Goal: Information Seeking & Learning: Learn about a topic

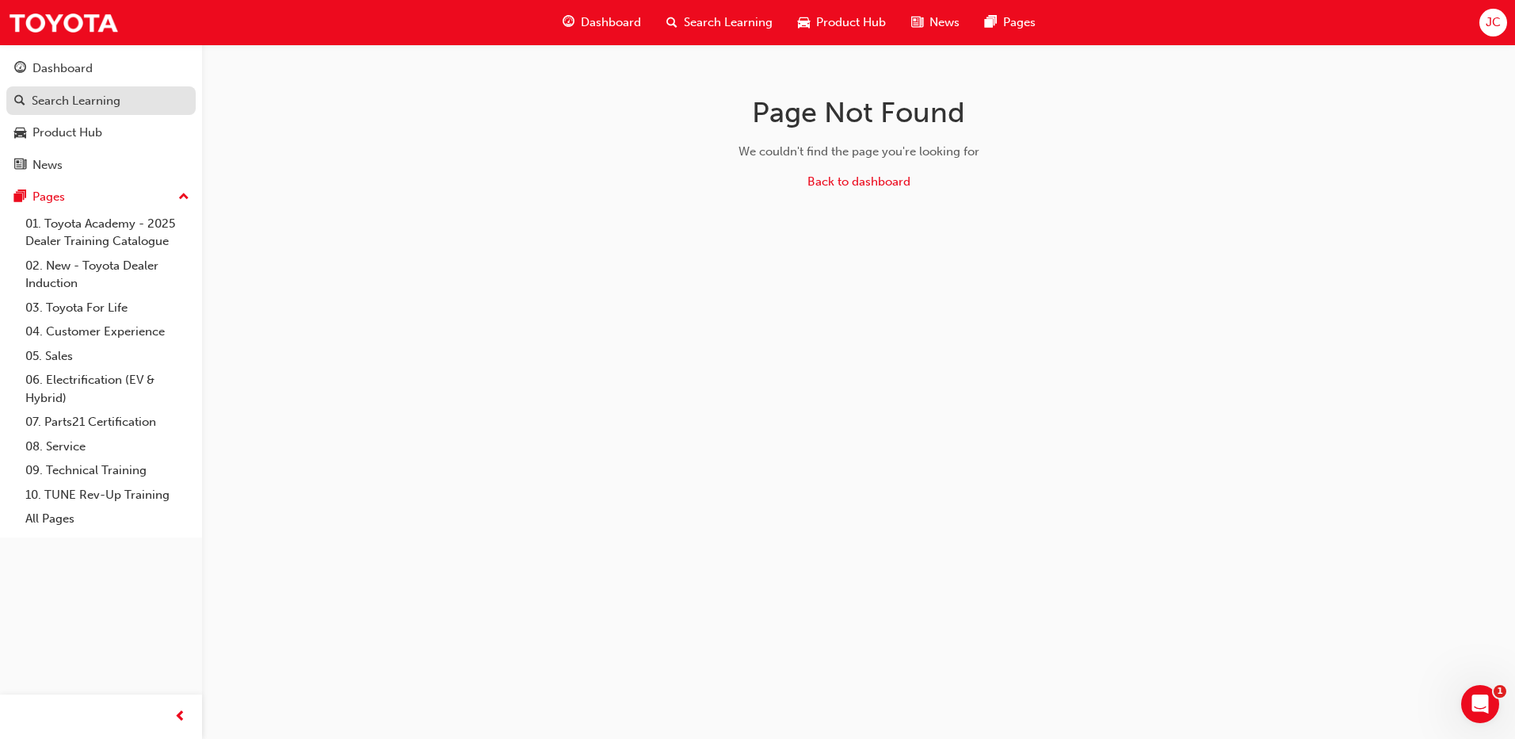
click at [74, 95] on div "Search Learning" at bounding box center [76, 101] width 89 height 18
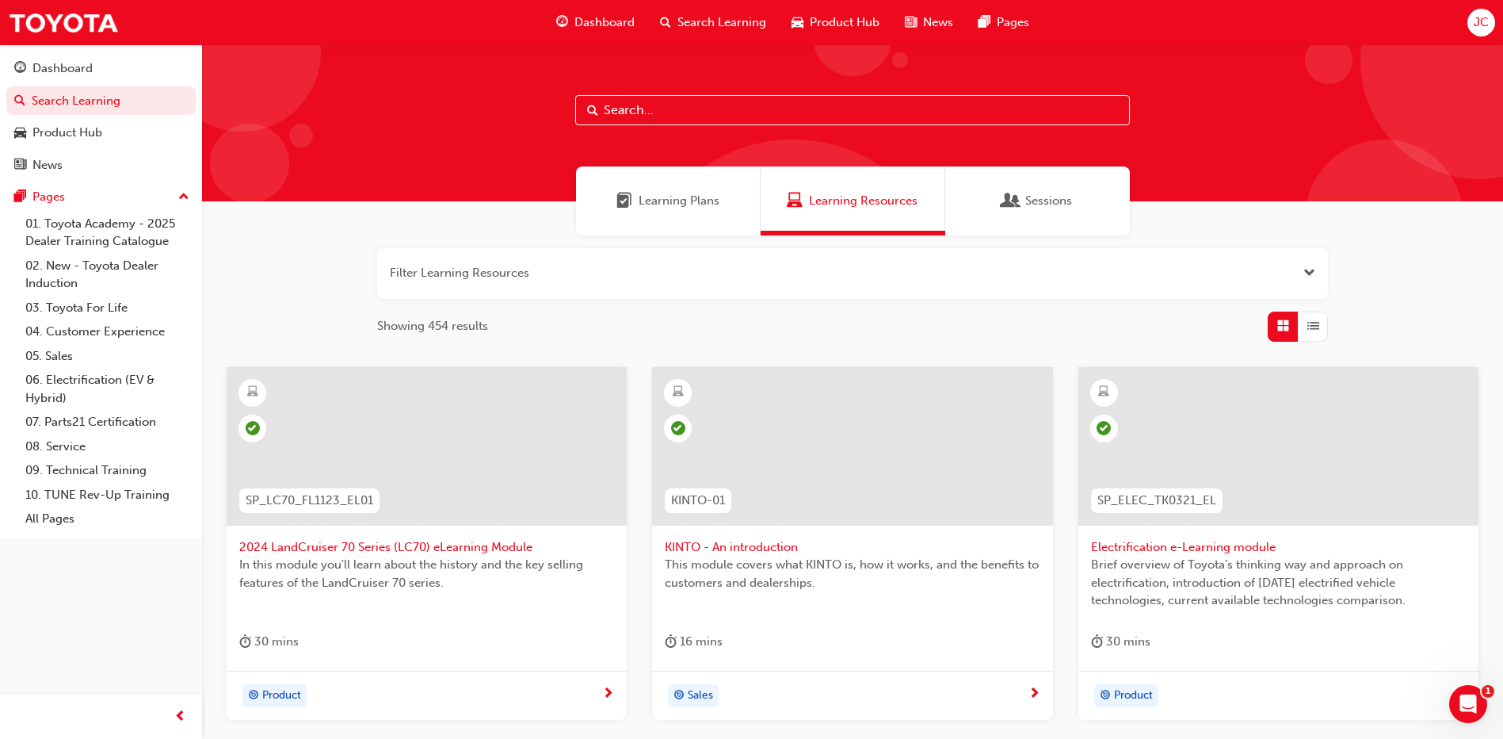
click at [605, 101] on input "text" at bounding box center [852, 110] width 555 height 30
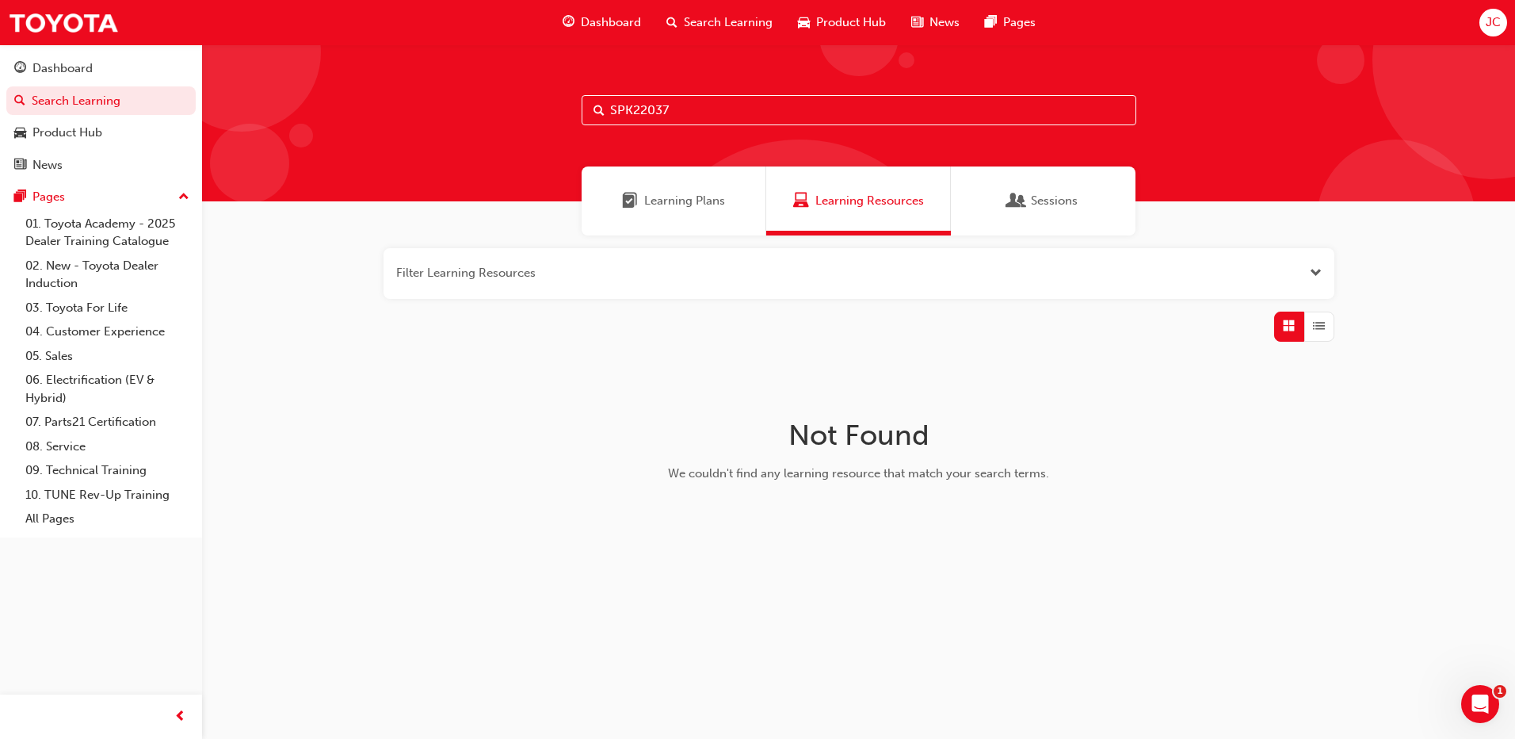
type input "SPK22037"
click at [649, 199] on span "Learning Plans" at bounding box center [684, 201] width 81 height 18
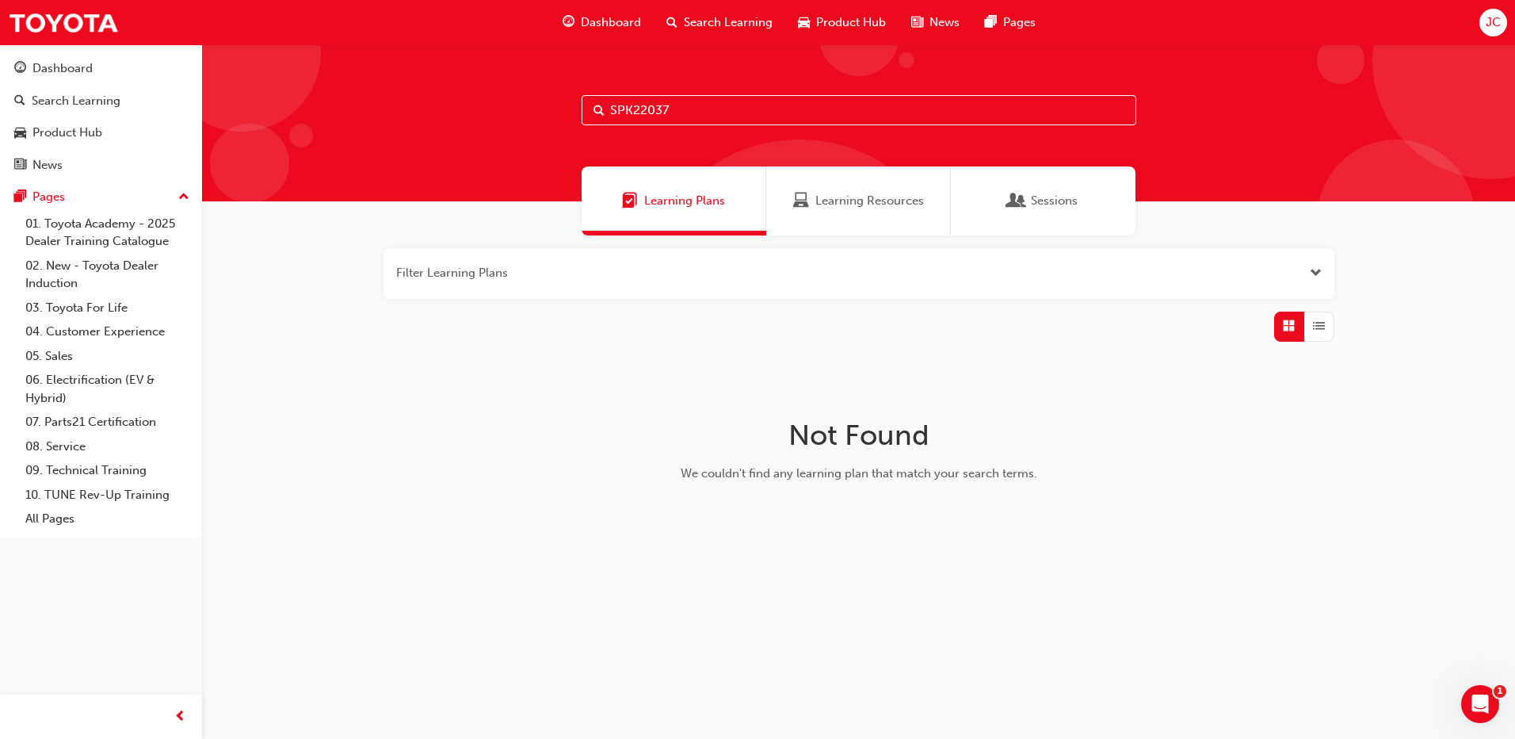
click at [887, 206] on span "Learning Resources" at bounding box center [869, 201] width 109 height 18
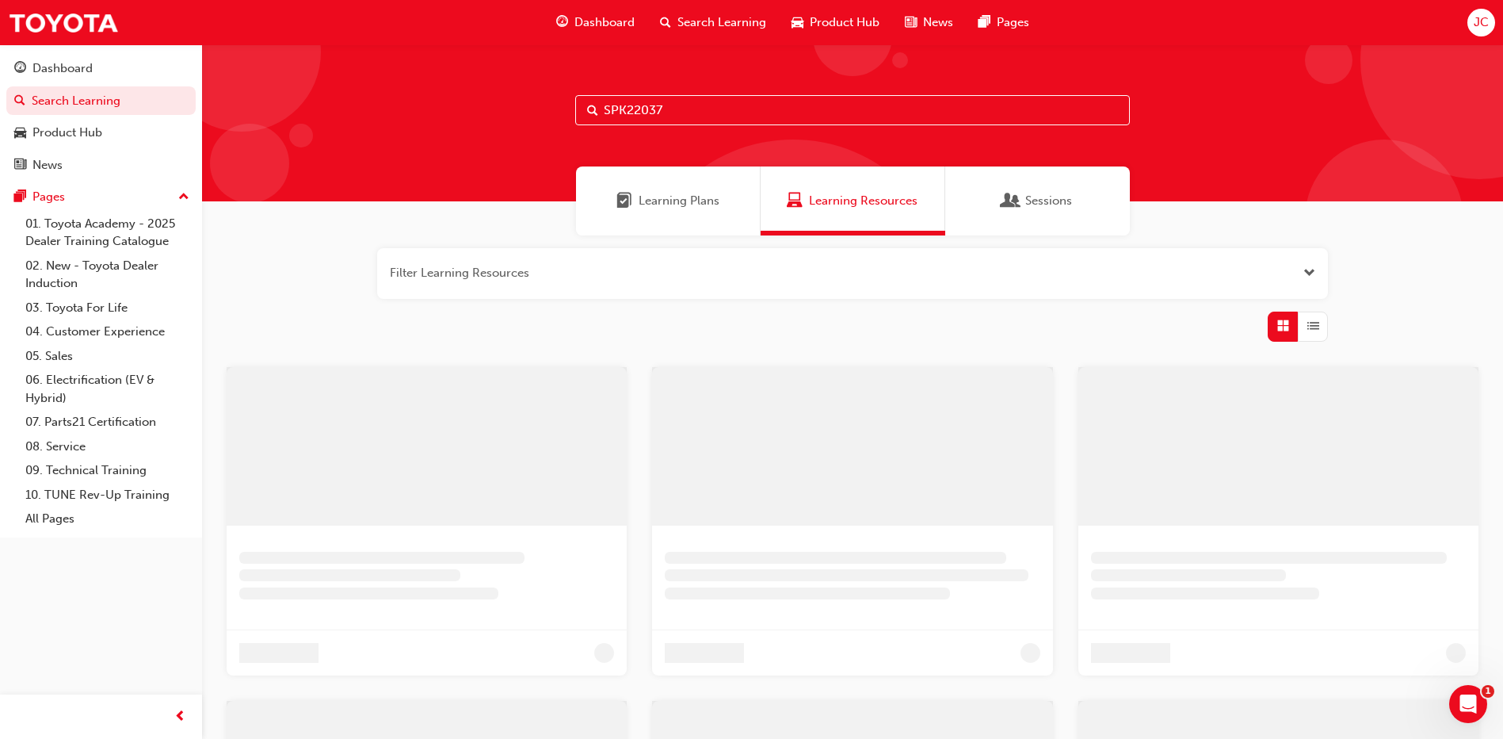
click at [887, 206] on span "Learning Resources" at bounding box center [863, 201] width 109 height 18
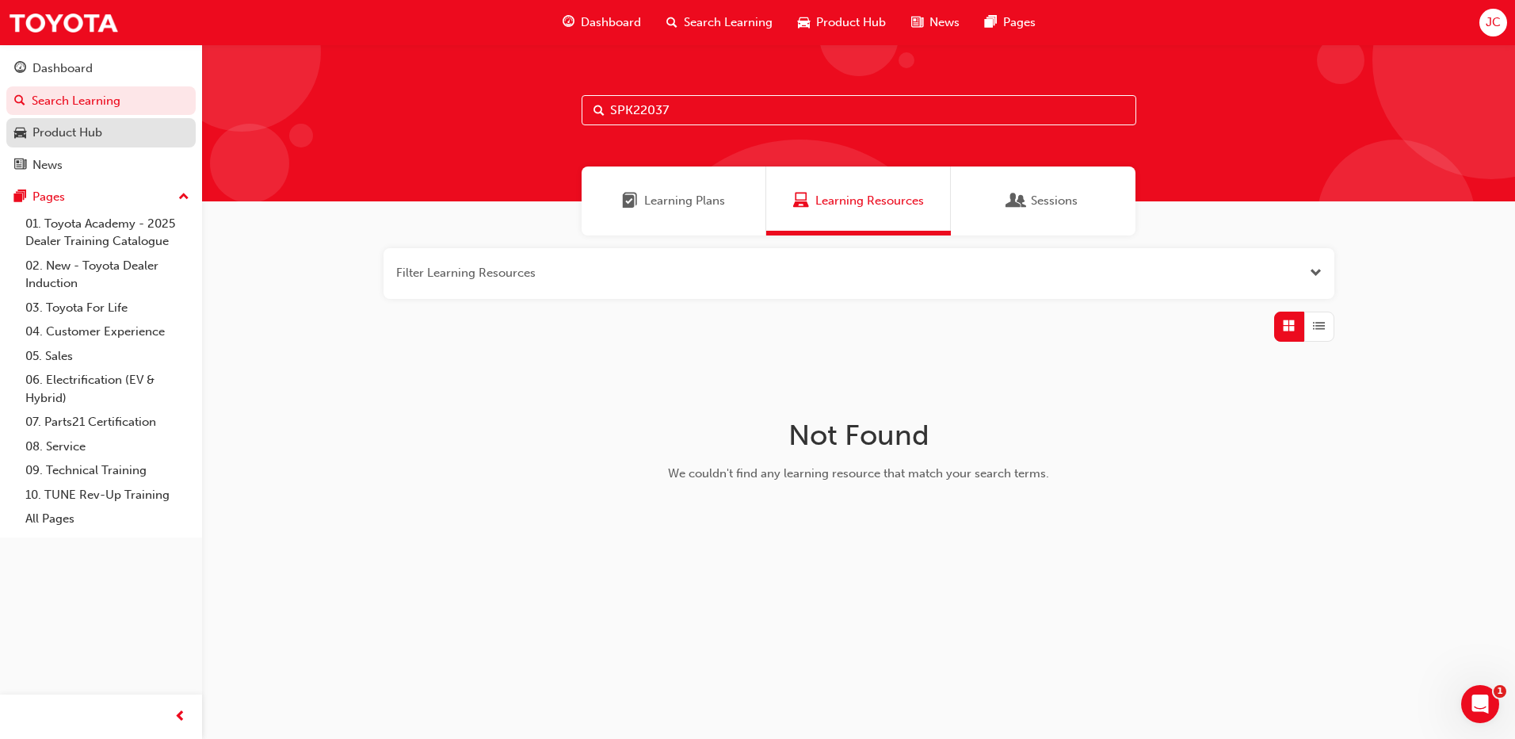
click at [120, 143] on link "Product Hub" at bounding box center [100, 132] width 189 height 29
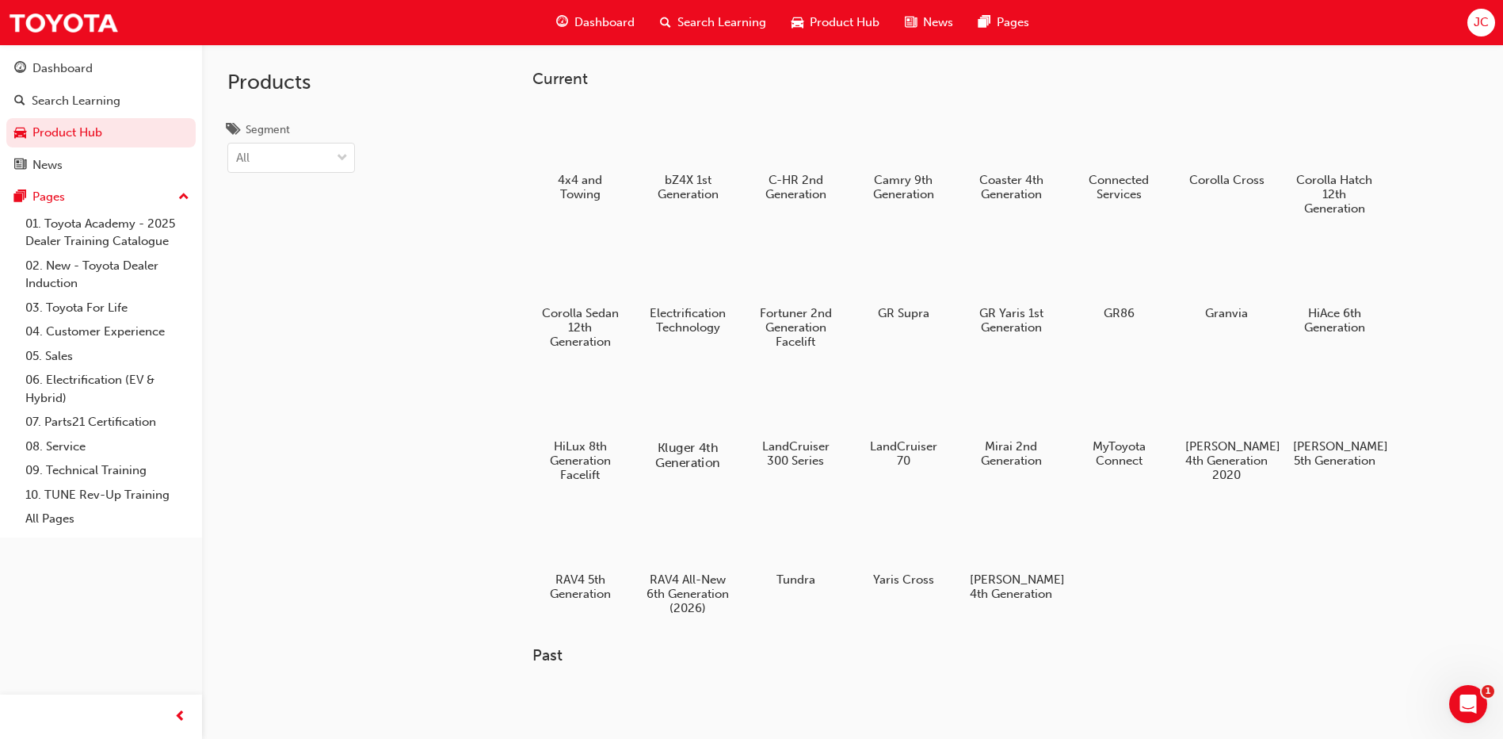
click at [714, 457] on h5 "Kluger 4th Generation" at bounding box center [688, 455] width 88 height 30
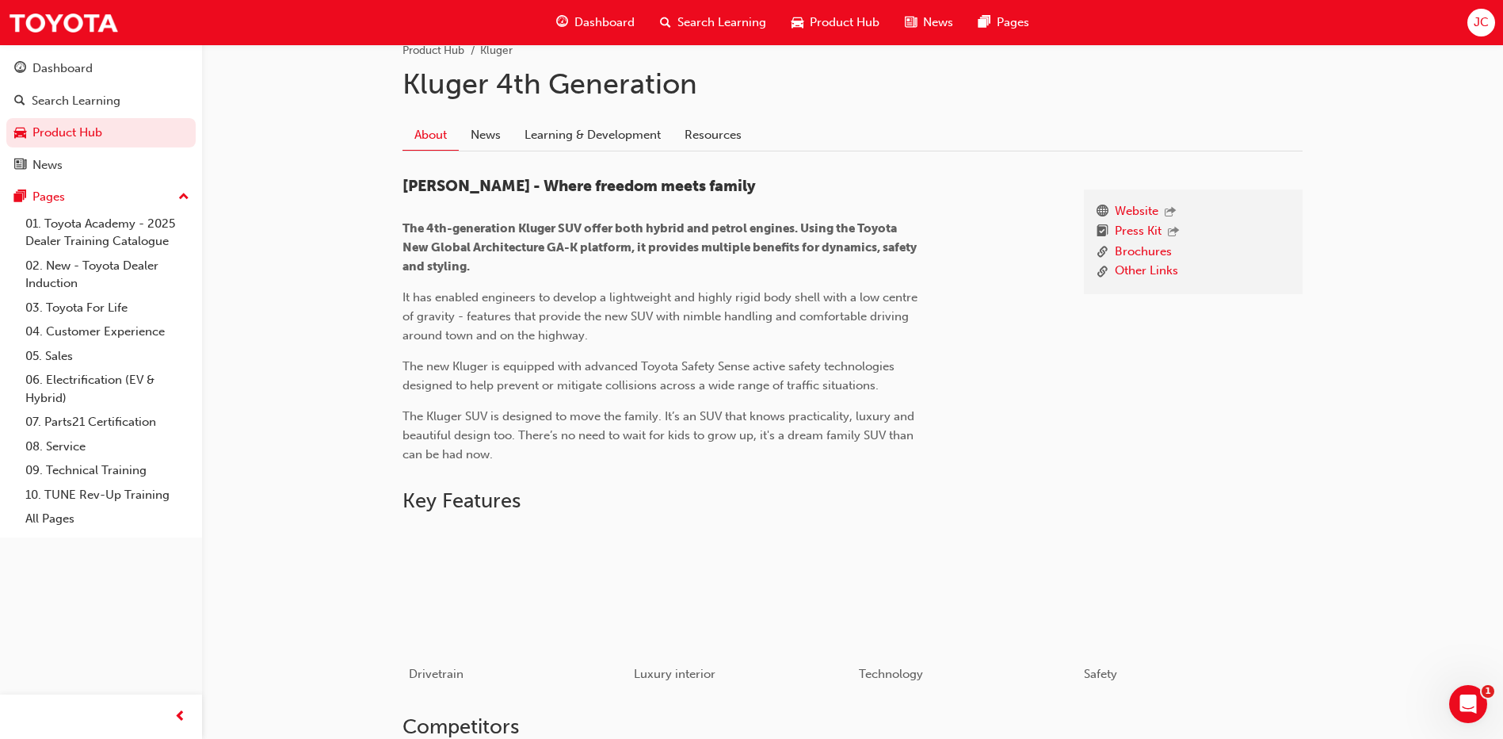
scroll to position [105, 0]
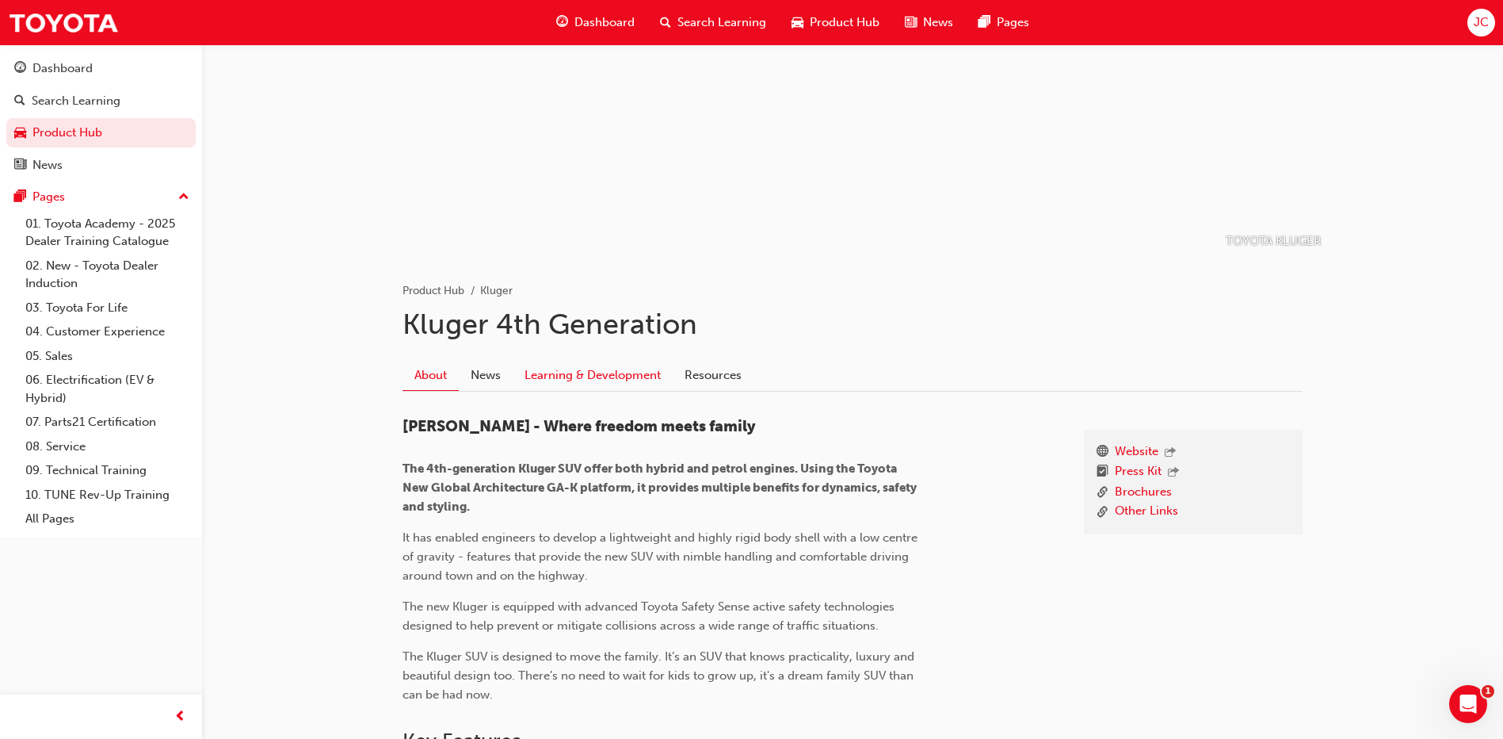
click at [601, 386] on link "Learning & Development" at bounding box center [593, 375] width 160 height 30
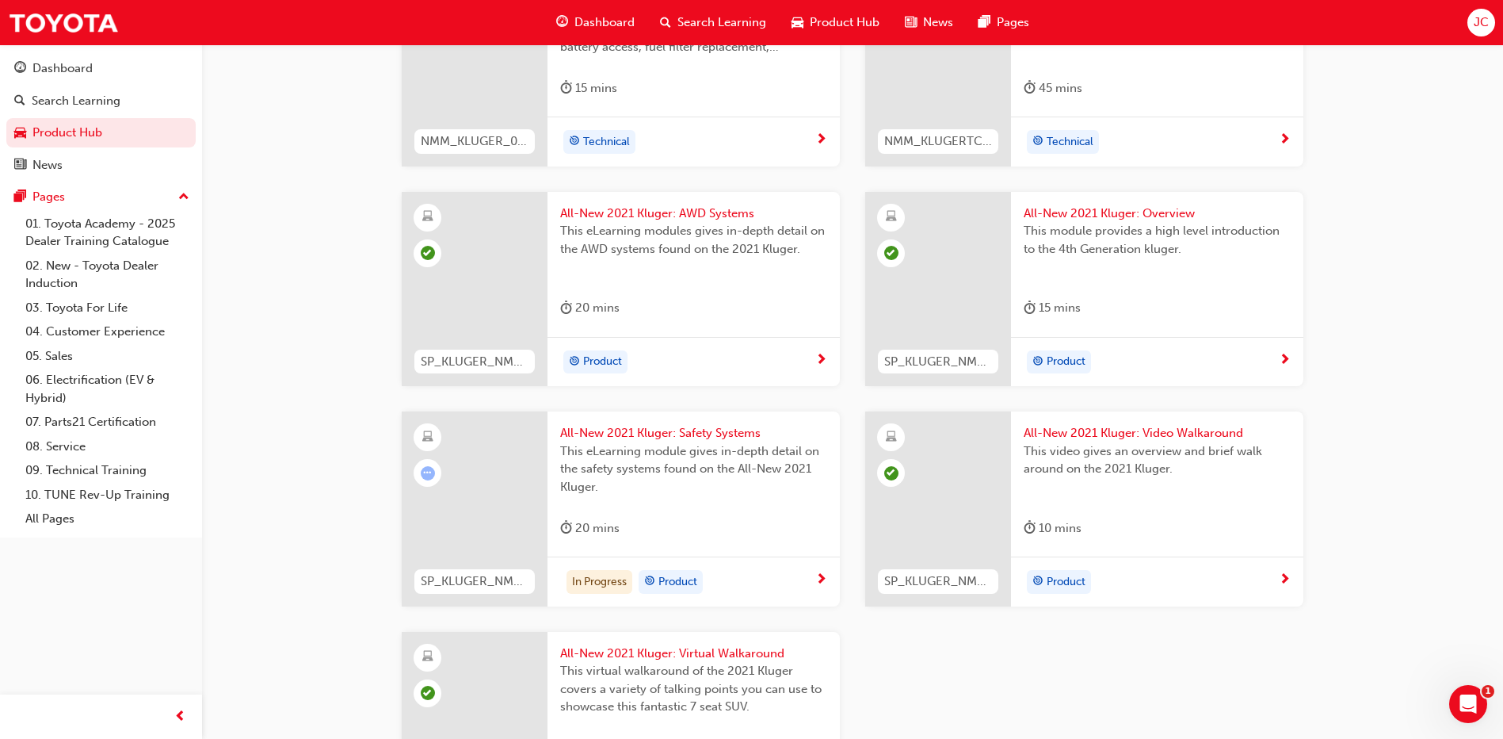
scroll to position [1268, 0]
click at [794, 576] on div "In Progress Product" at bounding box center [687, 583] width 255 height 24
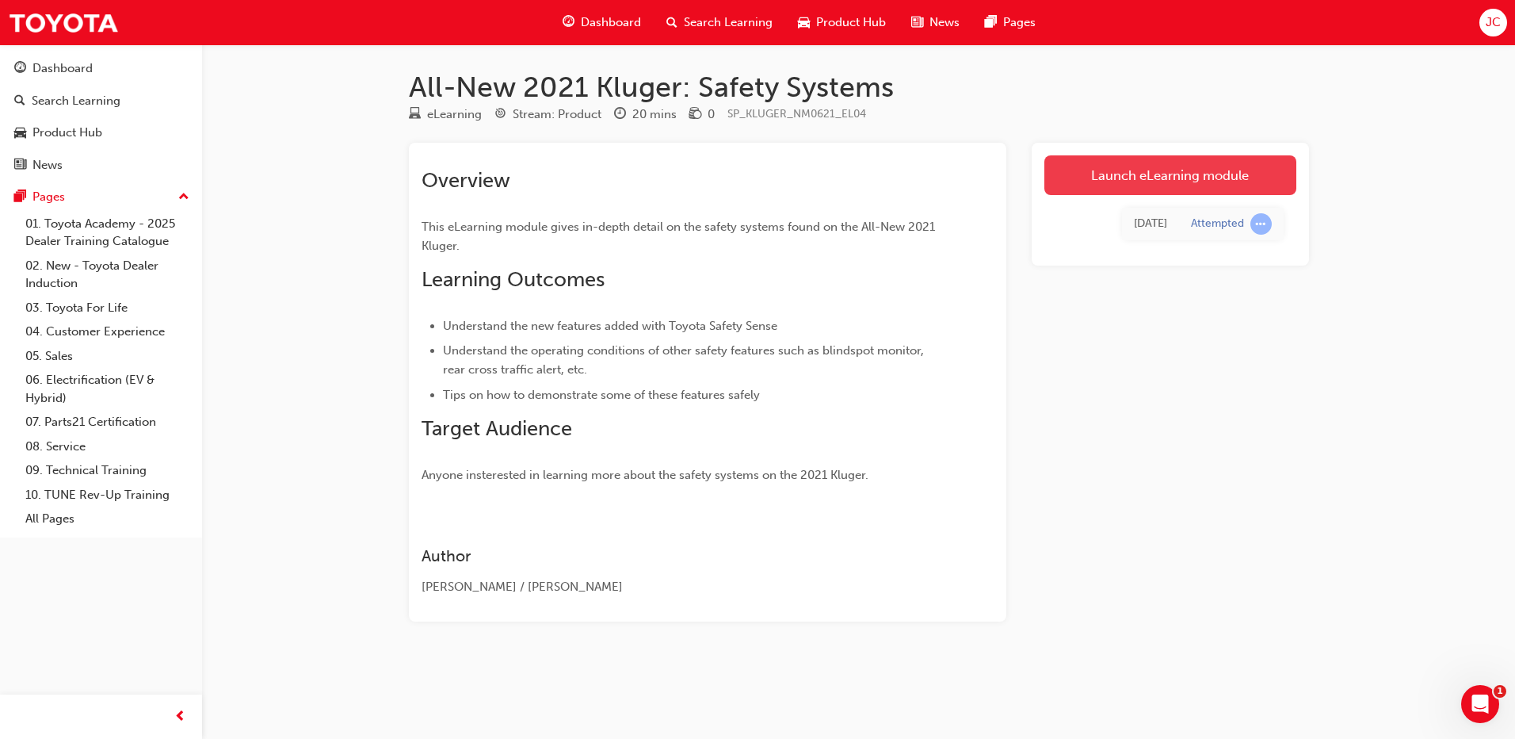
click at [1127, 178] on link "Launch eLearning module" at bounding box center [1170, 175] width 252 height 40
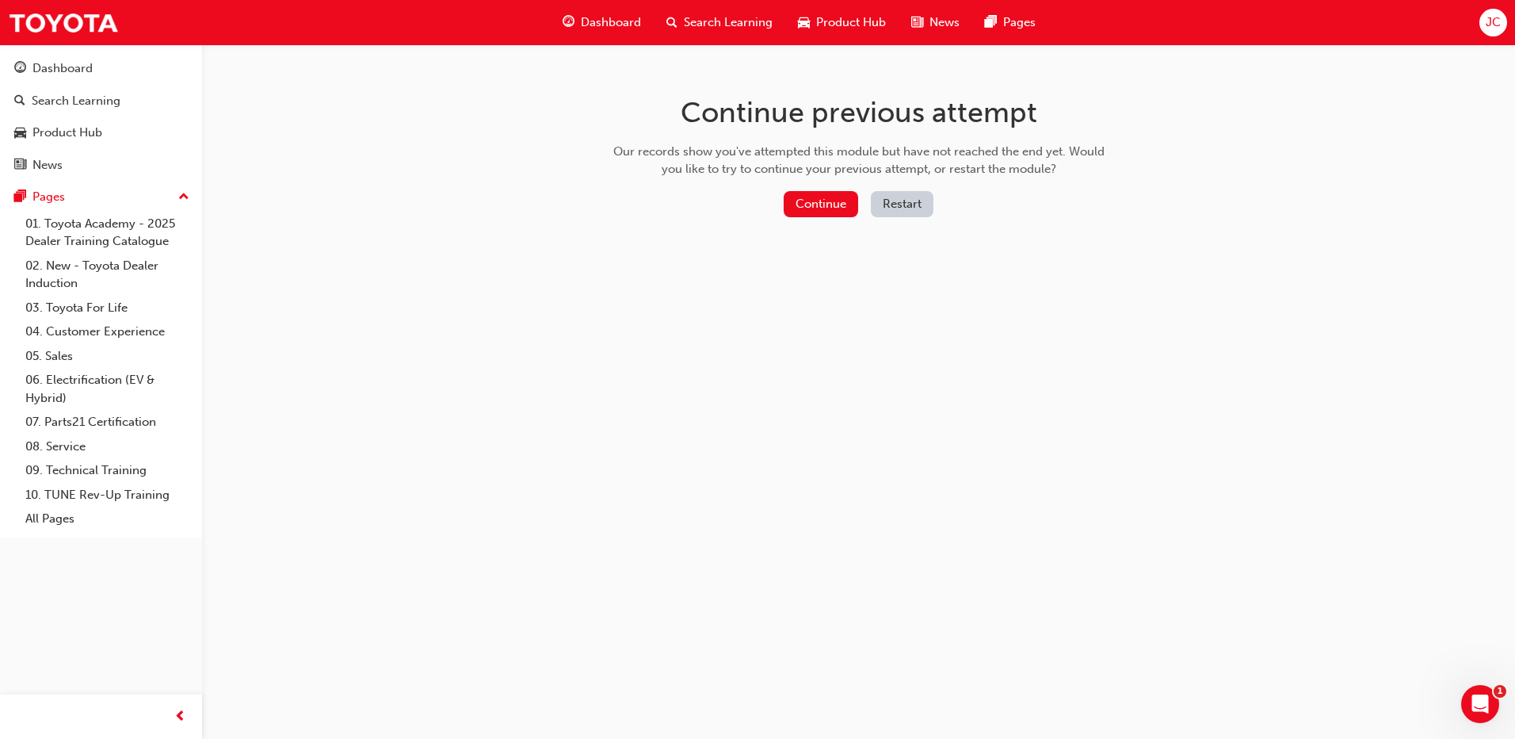
click at [843, 185] on div "Continue previous attempt Our records show you've attempted this module but hav…" at bounding box center [858, 159] width 515 height 230
click at [827, 206] on button "Continue" at bounding box center [821, 204] width 74 height 26
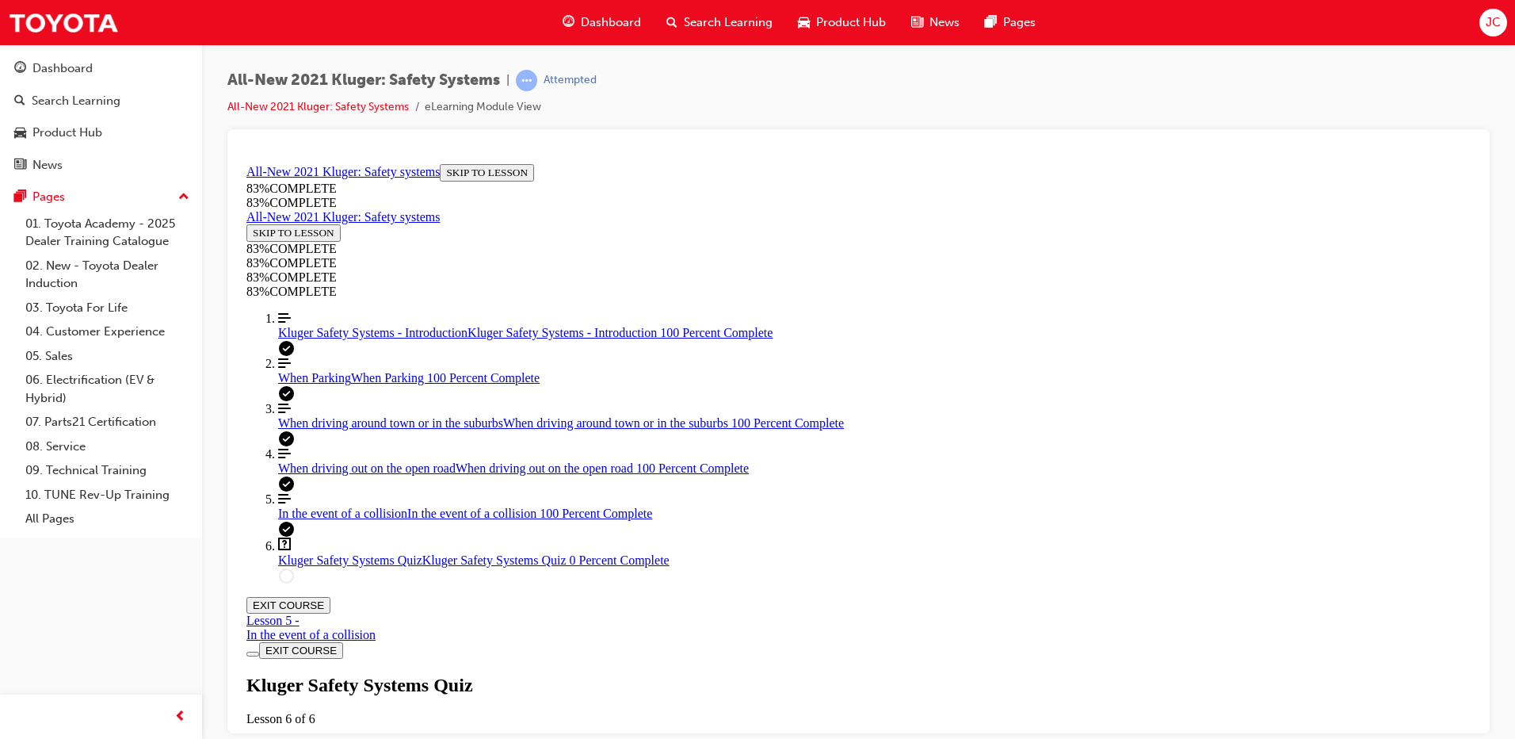
scroll to position [201, 0]
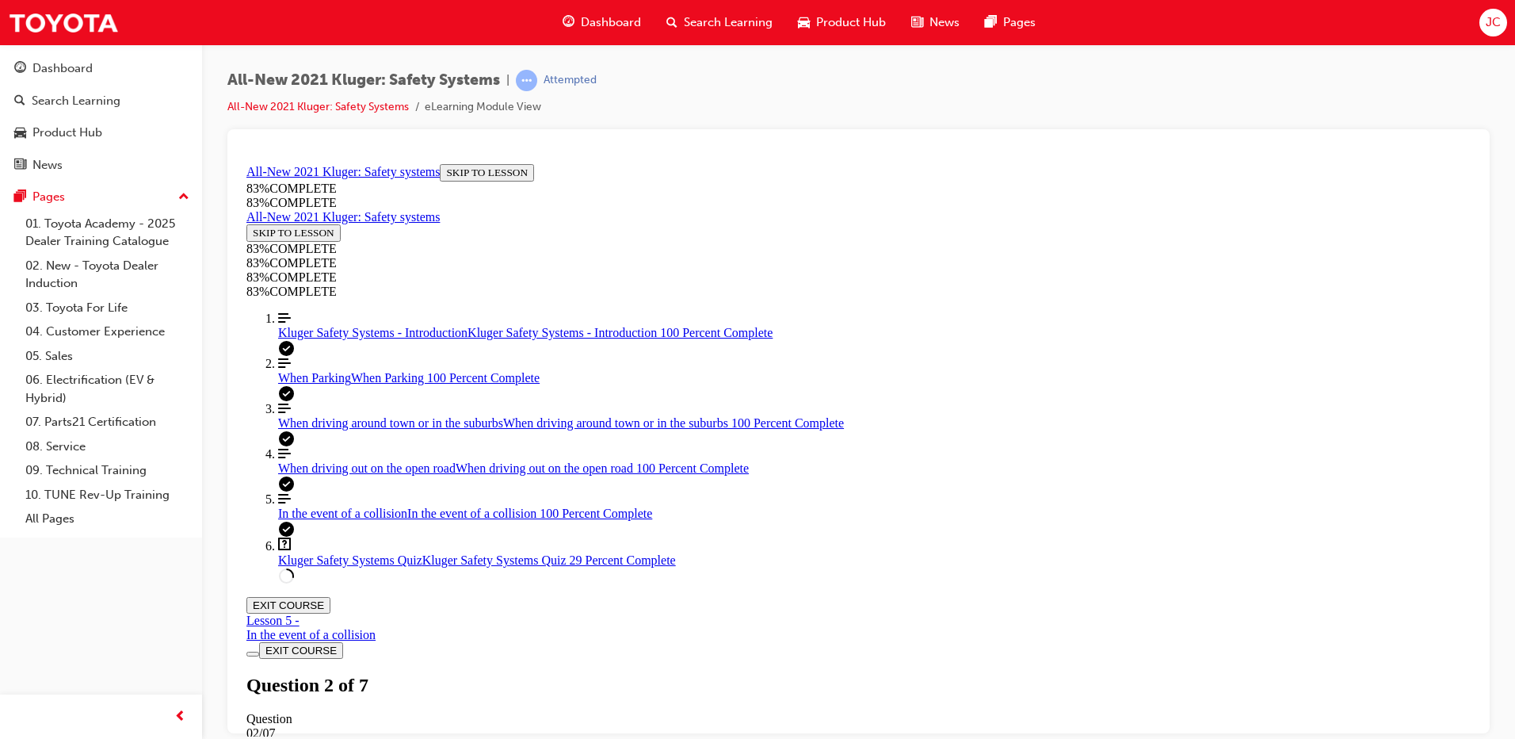
drag, startPoint x: 815, startPoint y: 545, endPoint x: 941, endPoint y: 550, distance: 125.3
drag, startPoint x: 864, startPoint y: 449, endPoint x: 896, endPoint y: 381, distance: 74.8
drag, startPoint x: 880, startPoint y: 429, endPoint x: 943, endPoint y: 286, distance: 155.8
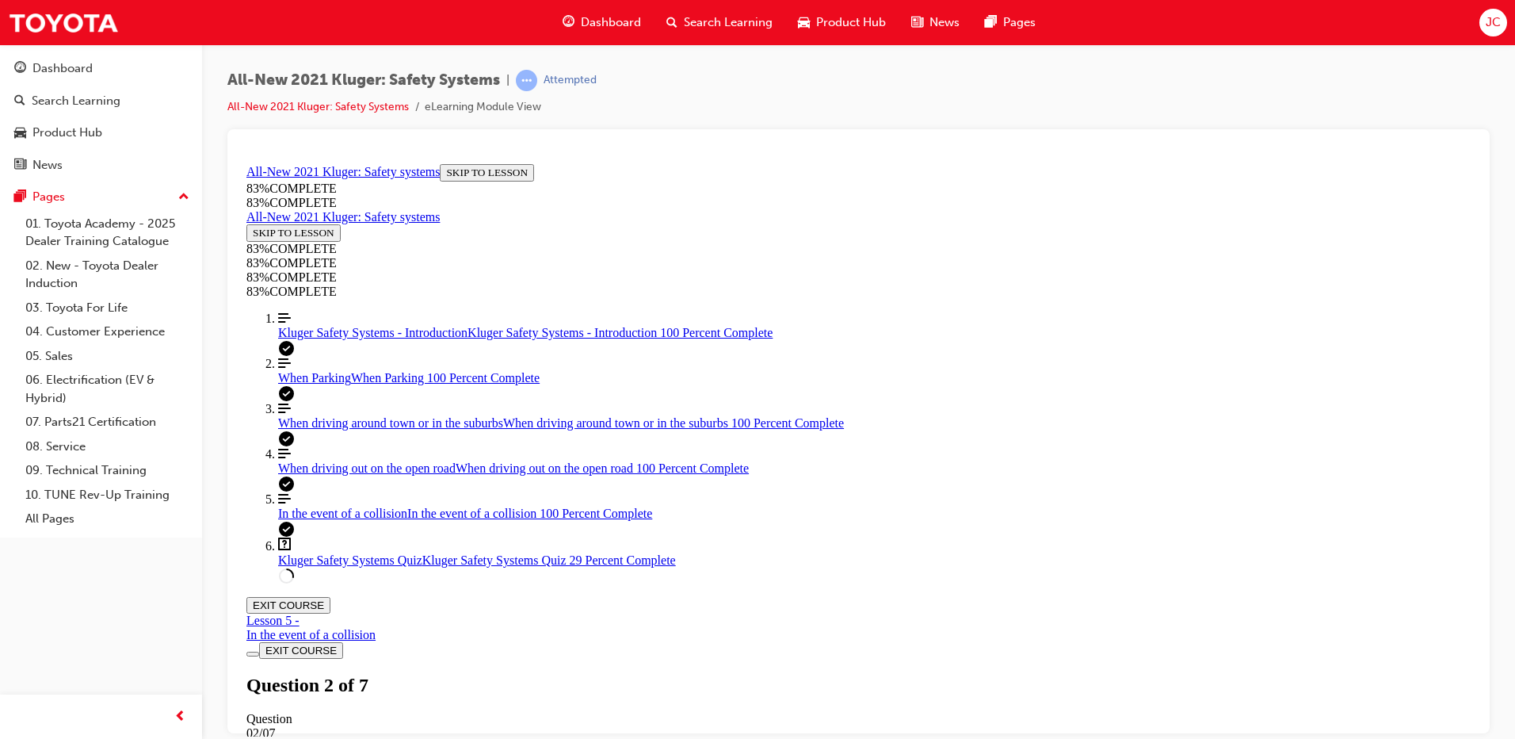
drag, startPoint x: 851, startPoint y: 468, endPoint x: 885, endPoint y: 475, distance: 34.8
drag, startPoint x: 910, startPoint y: 468, endPoint x: 1004, endPoint y: 461, distance: 94.5
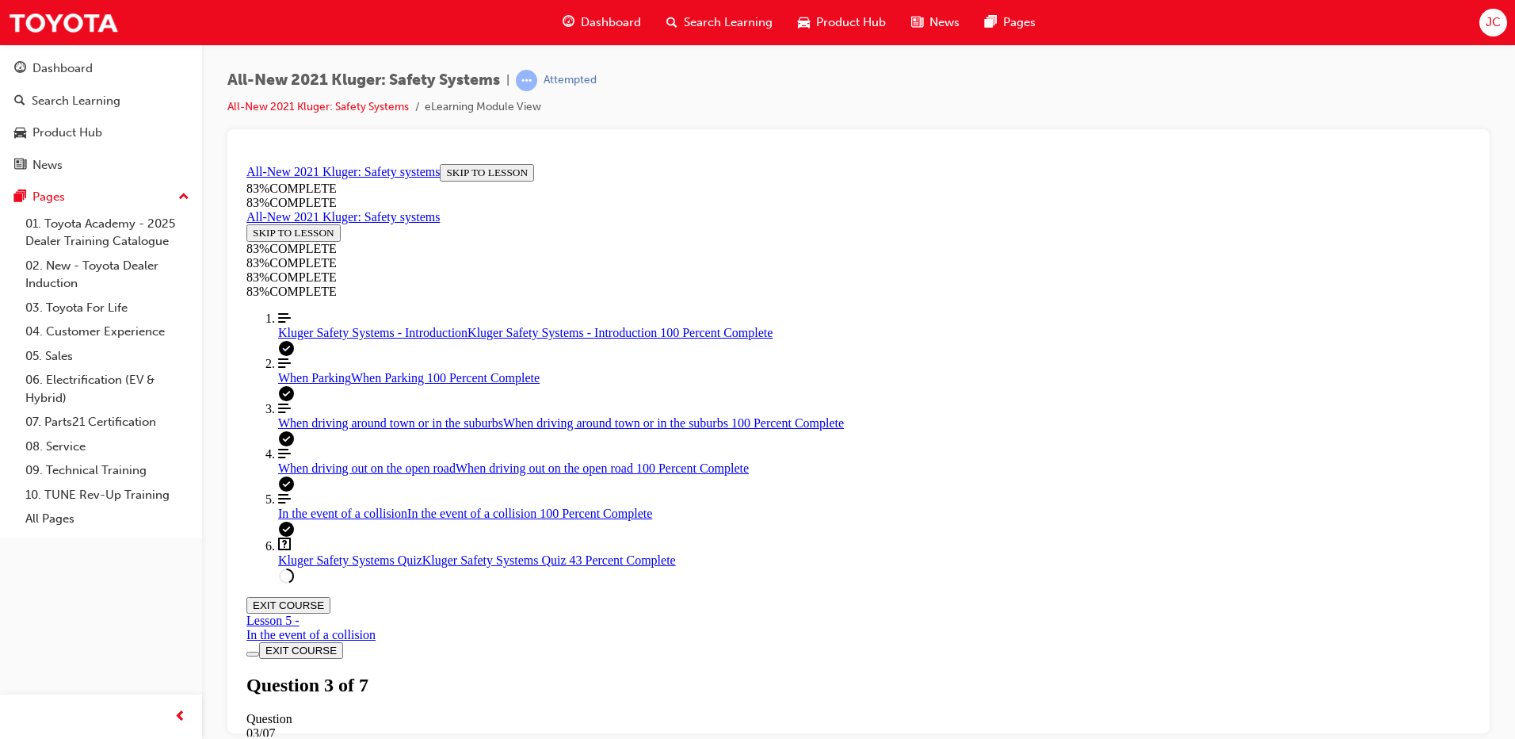
scroll to position [375, 0]
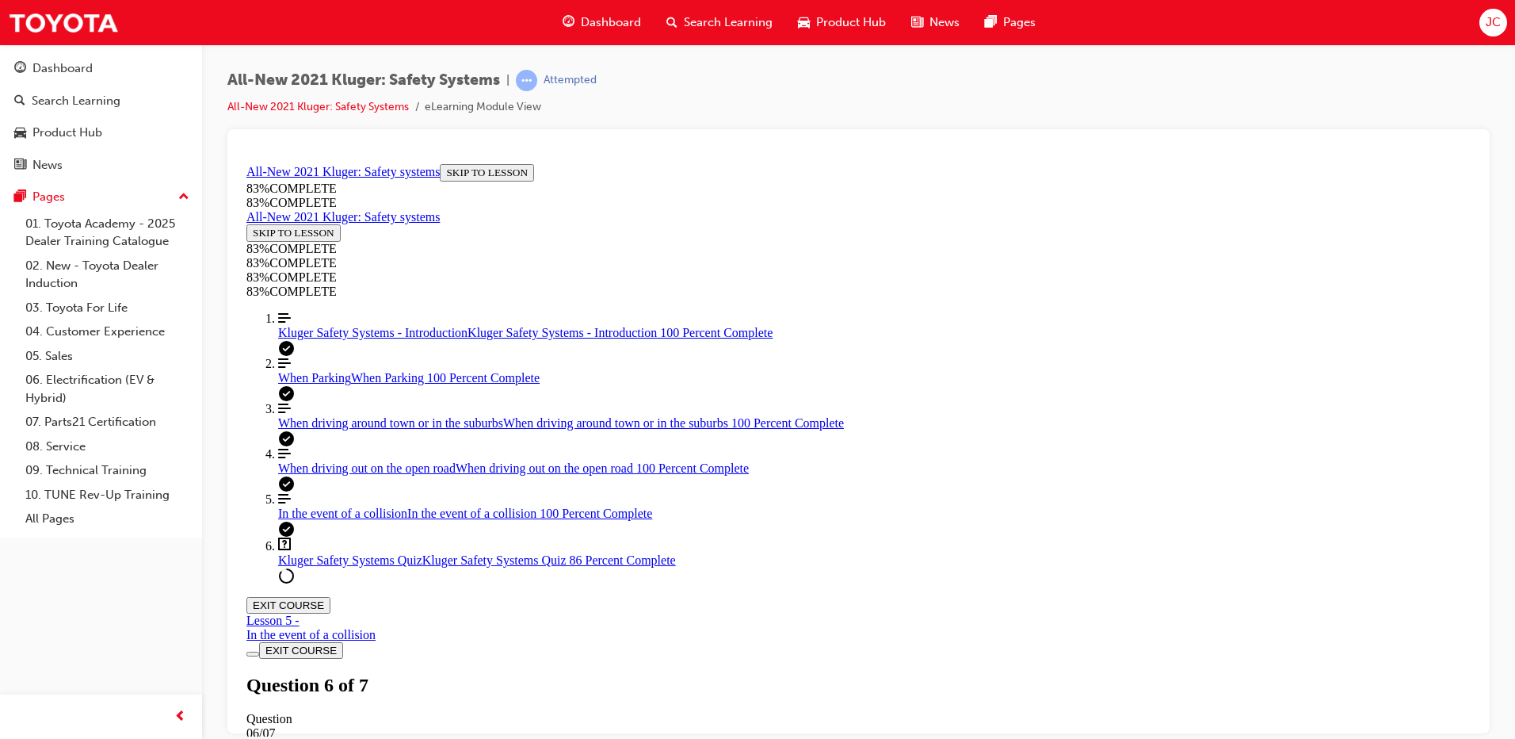
click at [330, 598] on button "EXIT COURSE" at bounding box center [288, 606] width 84 height 17
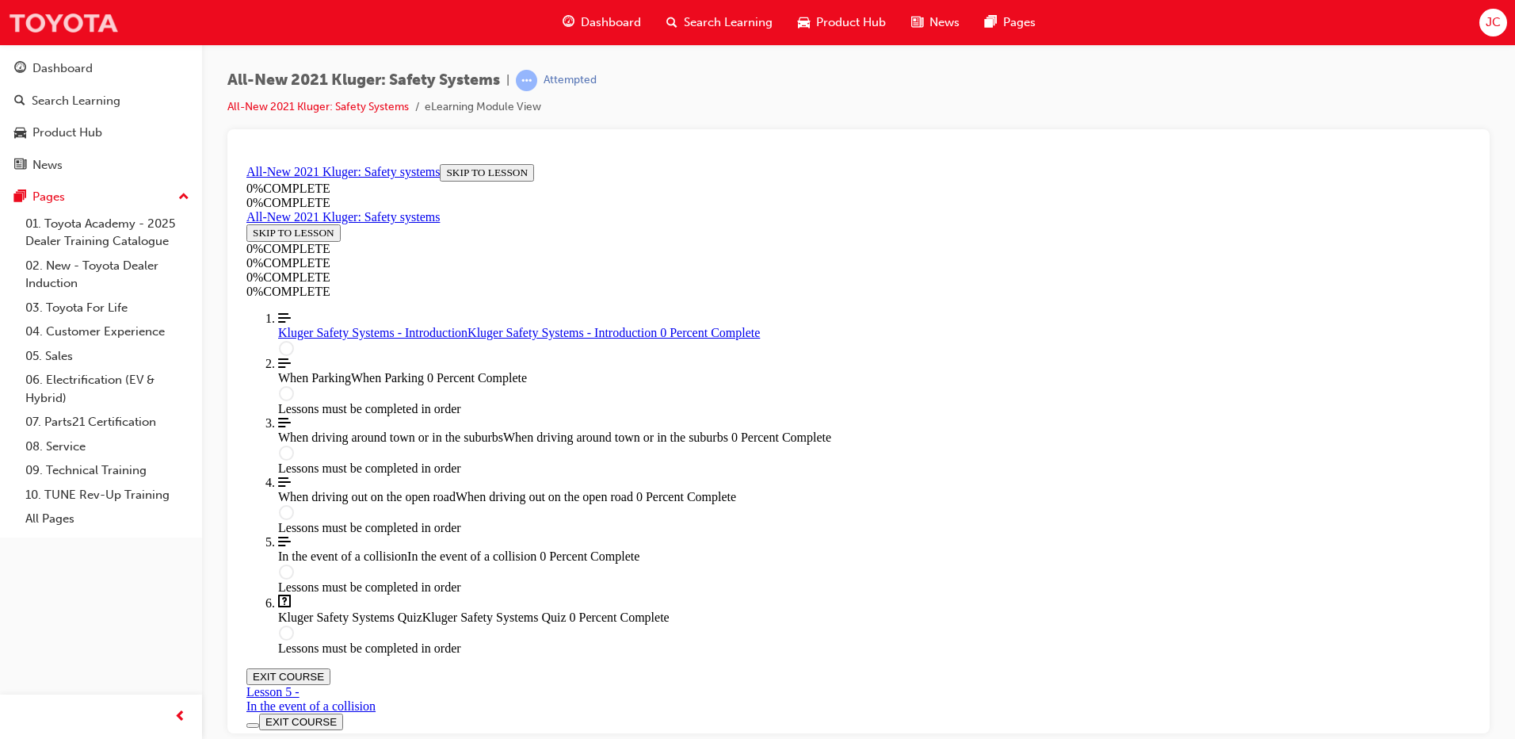
scroll to position [55, 0]
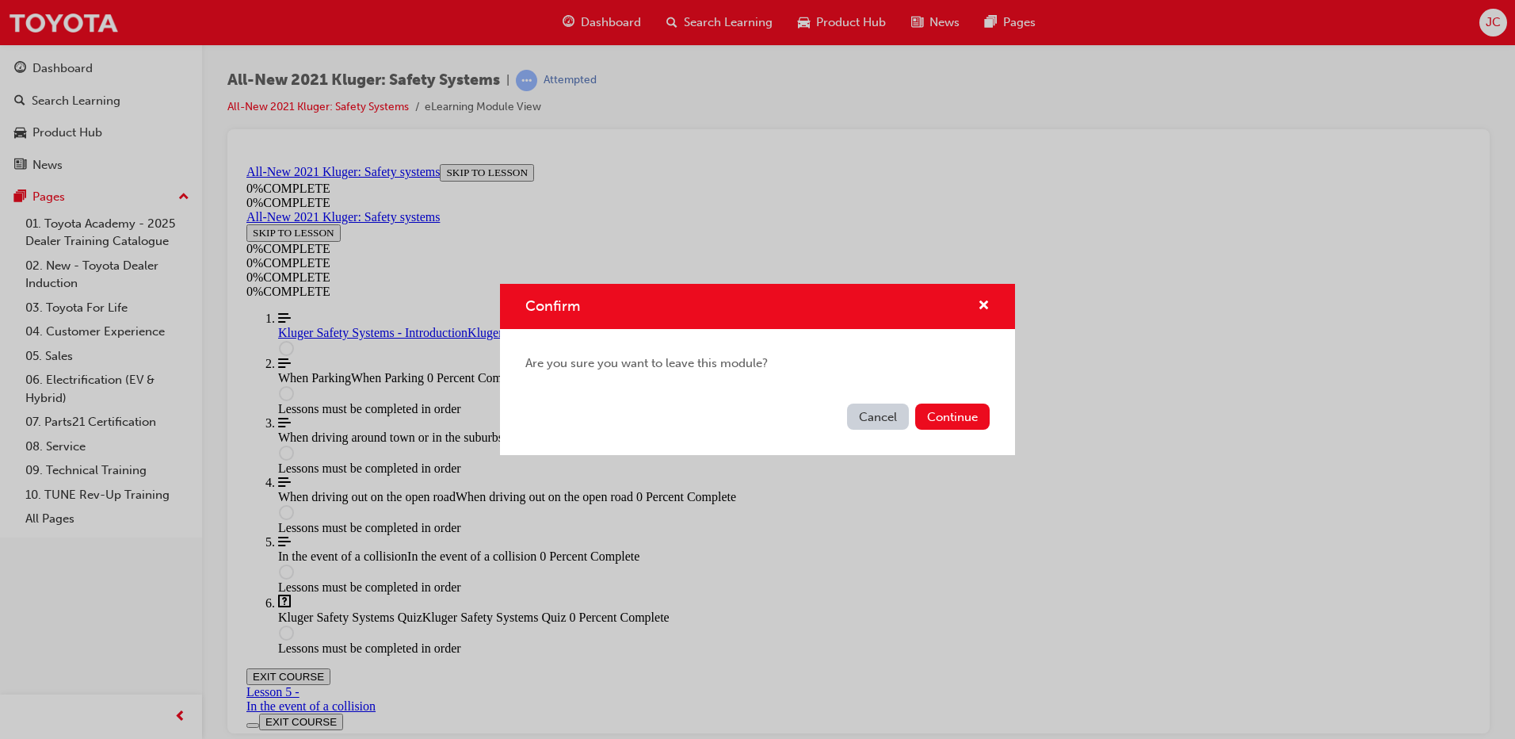
click at [873, 417] on button "Cancel" at bounding box center [878, 416] width 62 height 26
click at [949, 414] on button "Continue" at bounding box center [952, 416] width 74 height 26
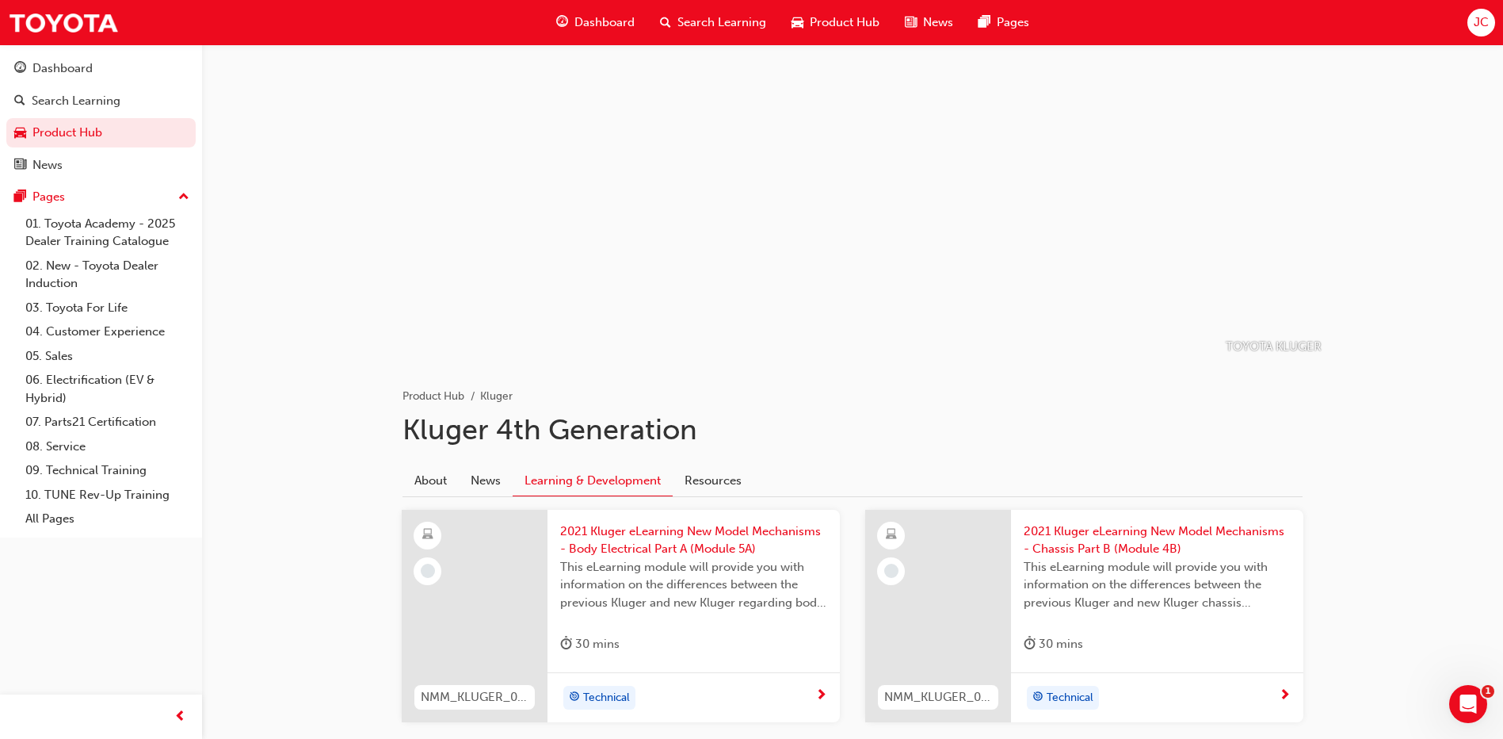
click at [713, 25] on span "Search Learning" at bounding box center [722, 22] width 89 height 18
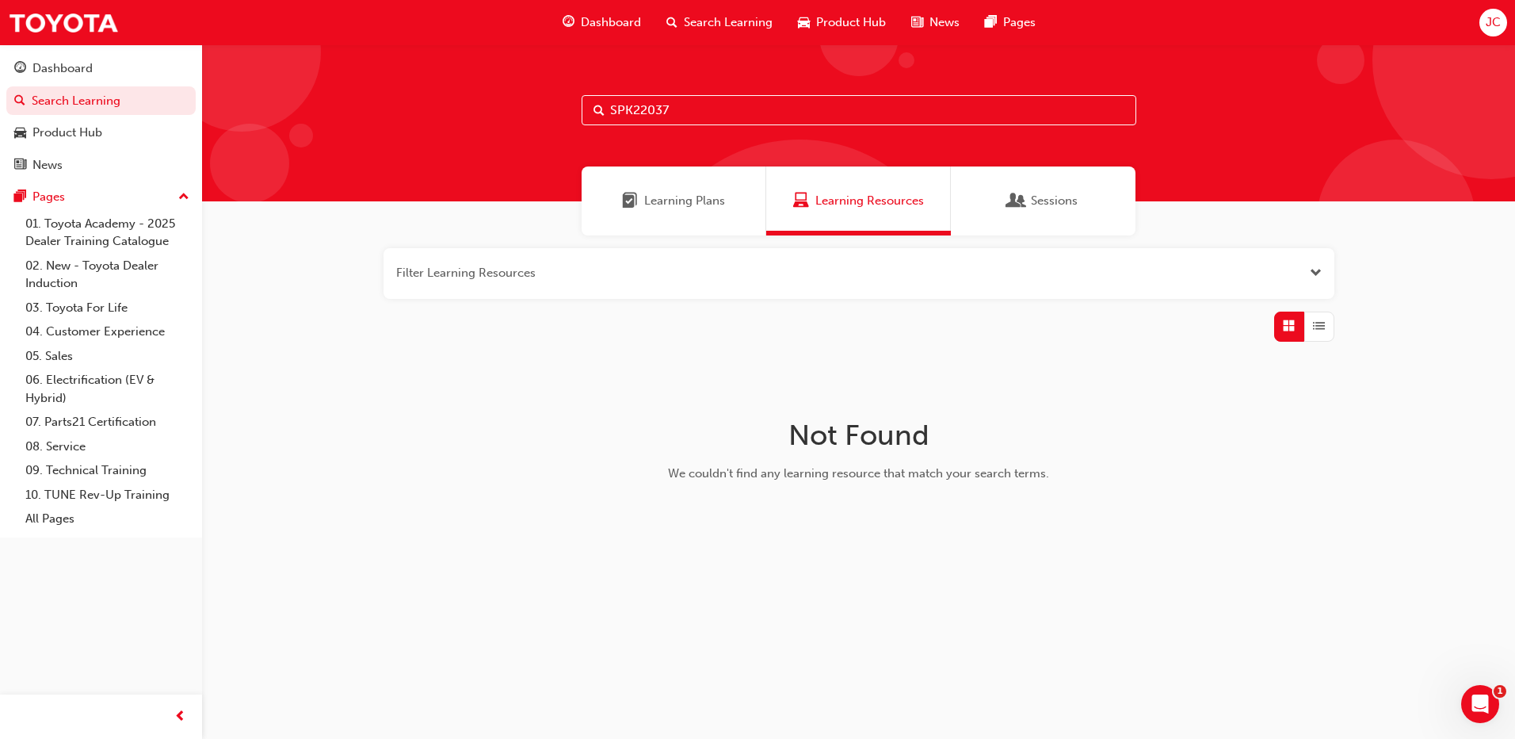
click at [678, 109] on input "SPK22037" at bounding box center [859, 110] width 555 height 30
type input "S"
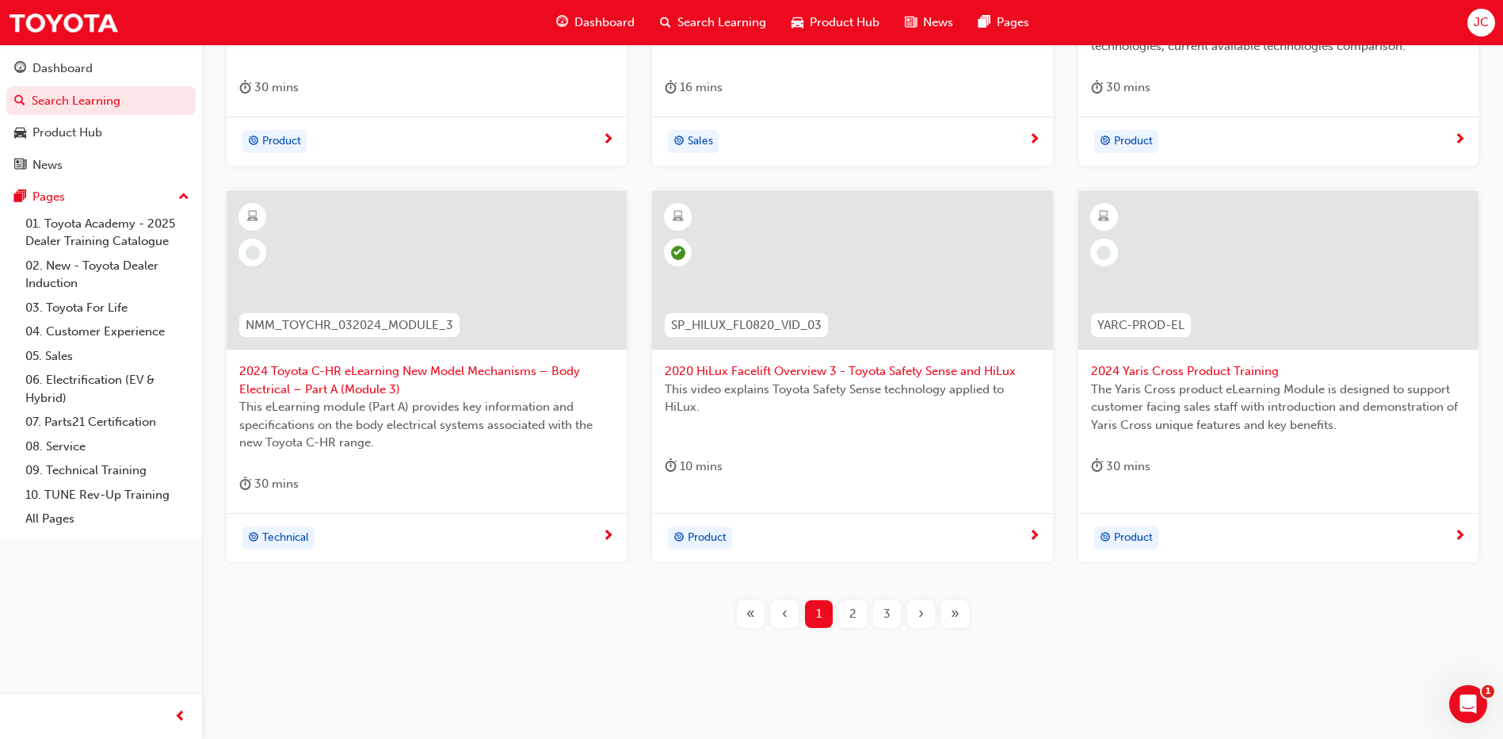
scroll to position [555, 0]
click at [856, 609] on span "2" at bounding box center [853, 613] width 7 height 18
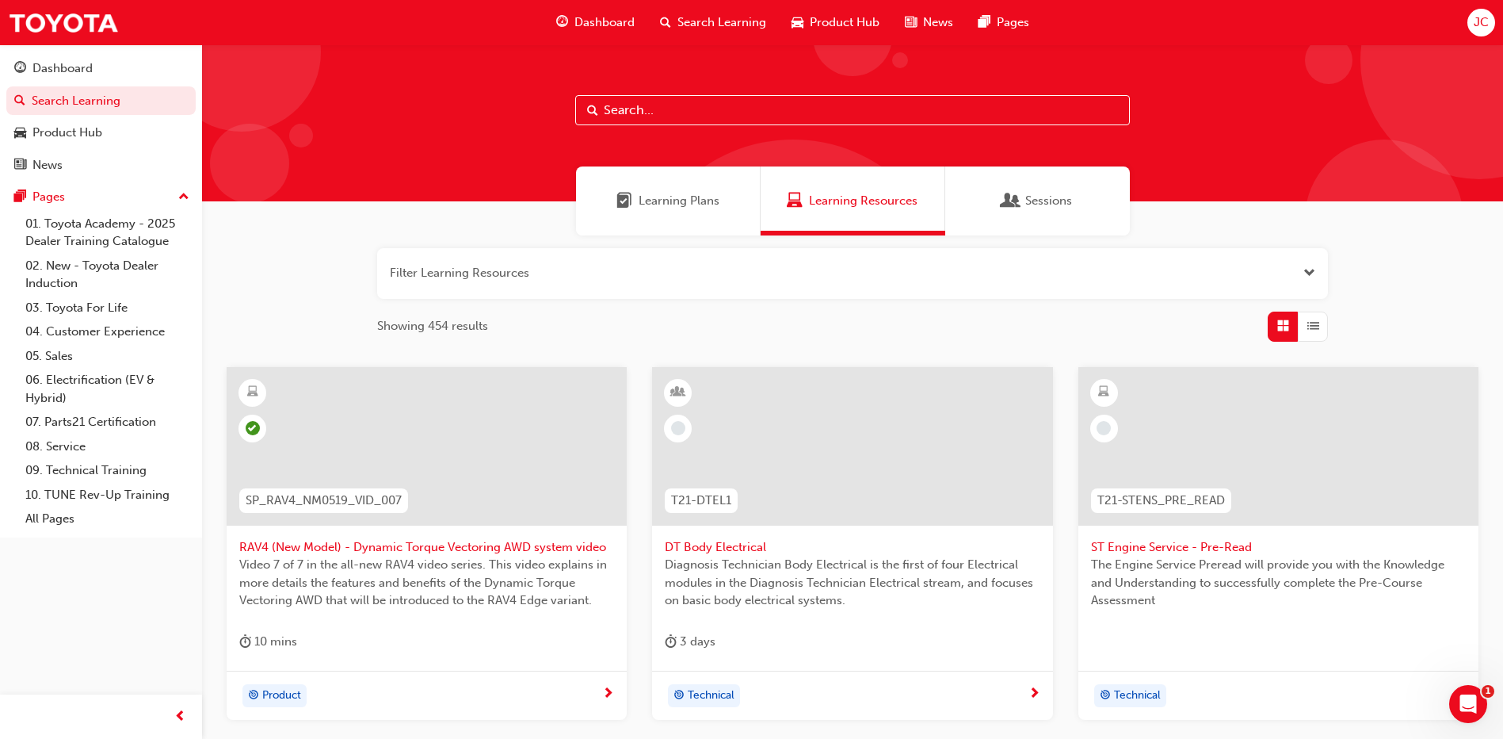
click at [606, 113] on input "text" at bounding box center [852, 110] width 555 height 30
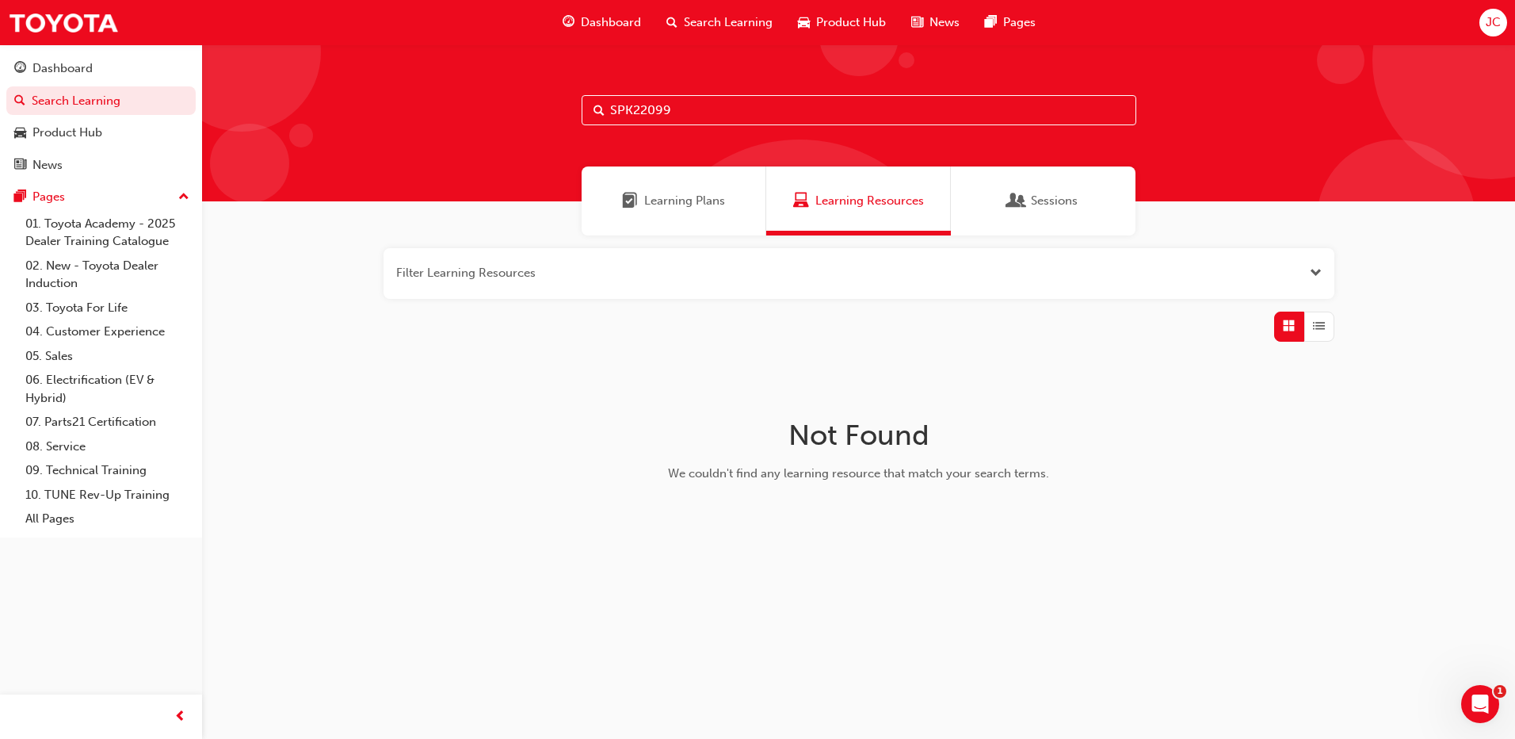
type input "SPK22099"
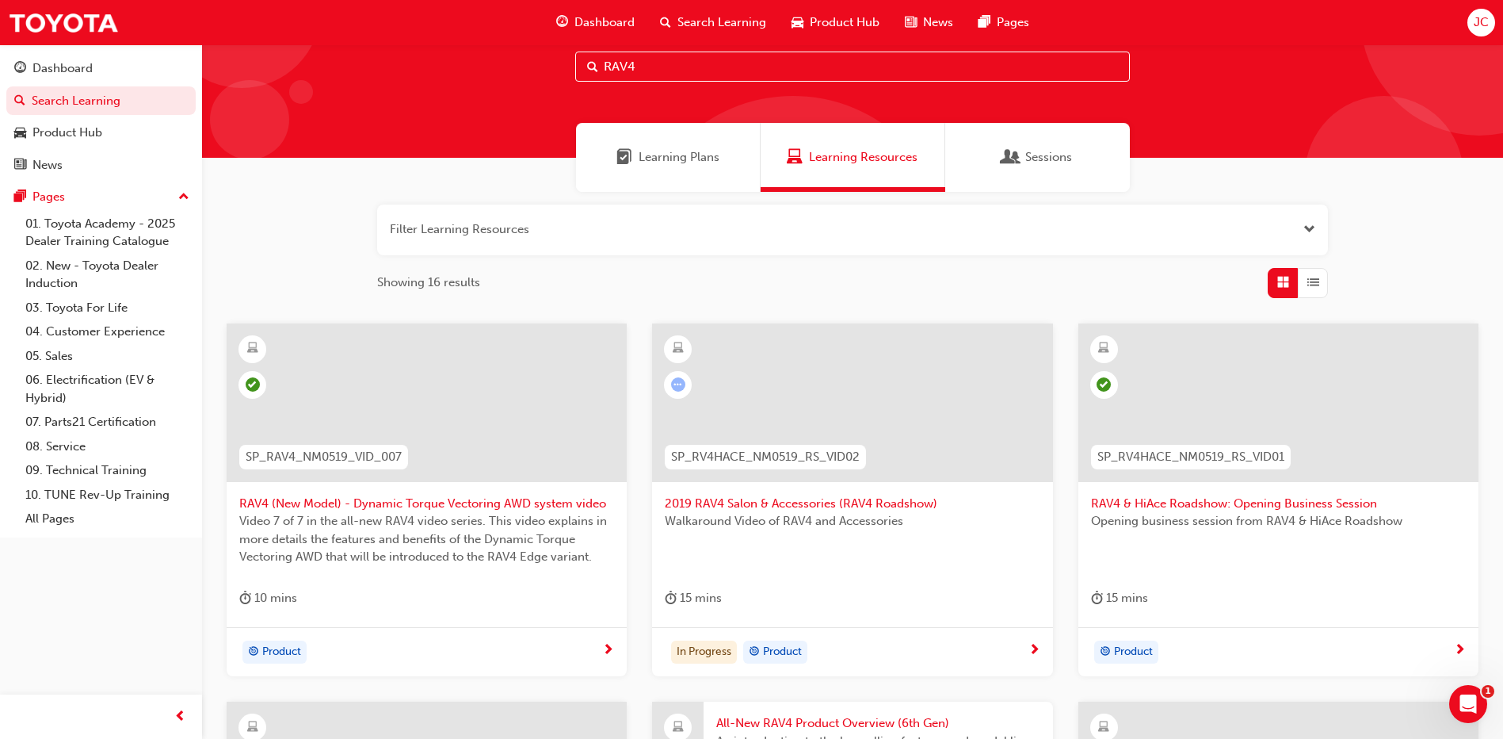
scroll to position [79, 0]
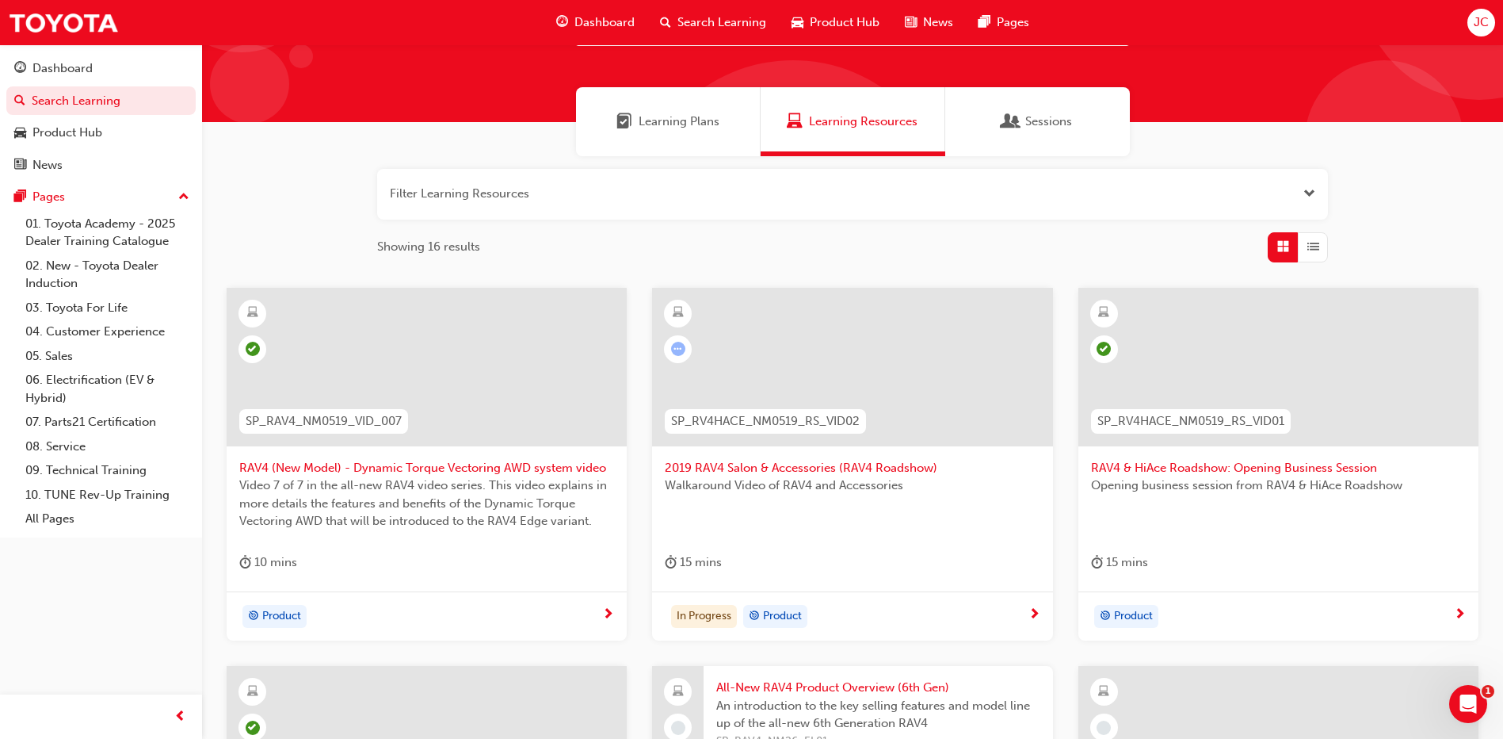
type input "RAV4"
click at [76, 148] on button "Dashboard Search Learning Product Hub News Pages" at bounding box center [100, 117] width 189 height 132
click at [82, 140] on div "Product Hub" at bounding box center [67, 133] width 70 height 18
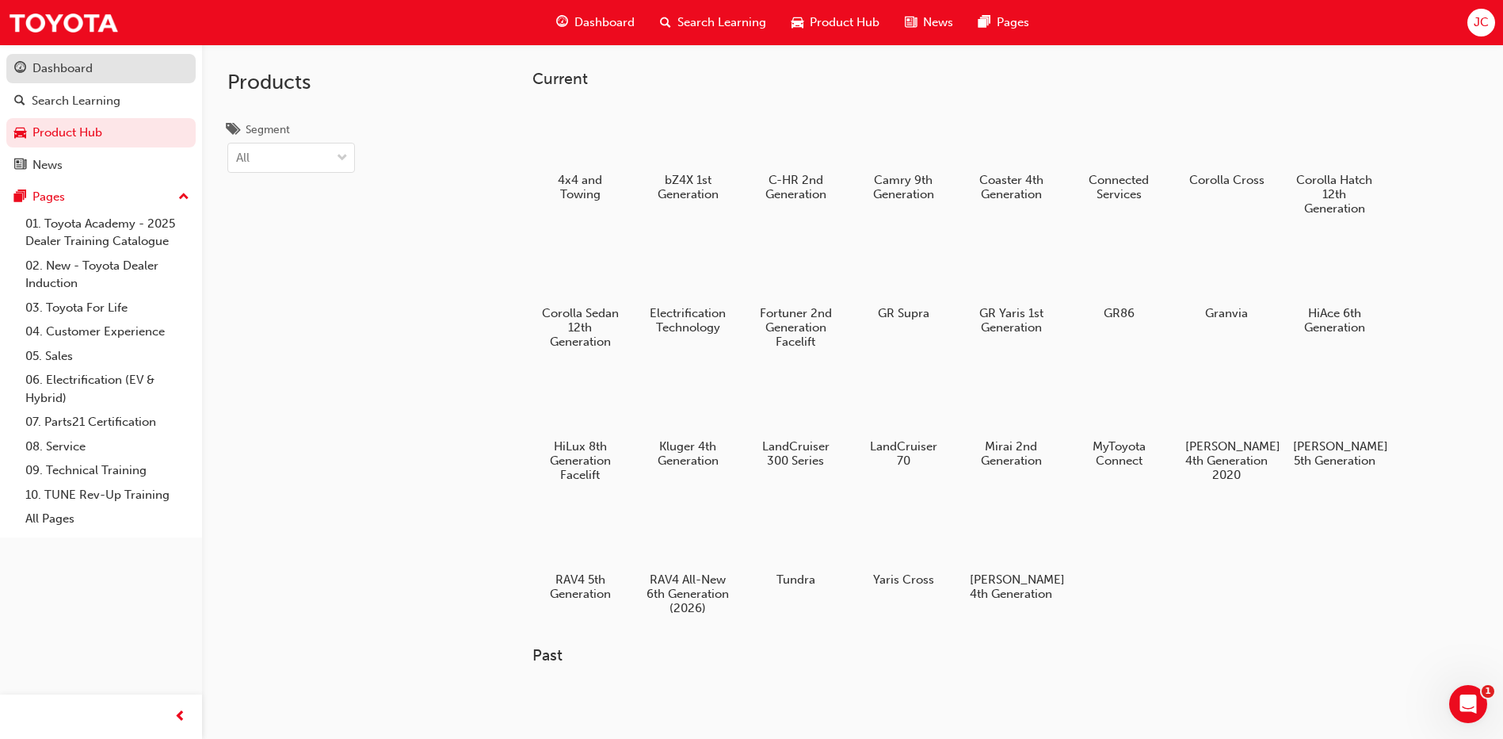
click at [128, 58] on link "Dashboard" at bounding box center [100, 68] width 189 height 29
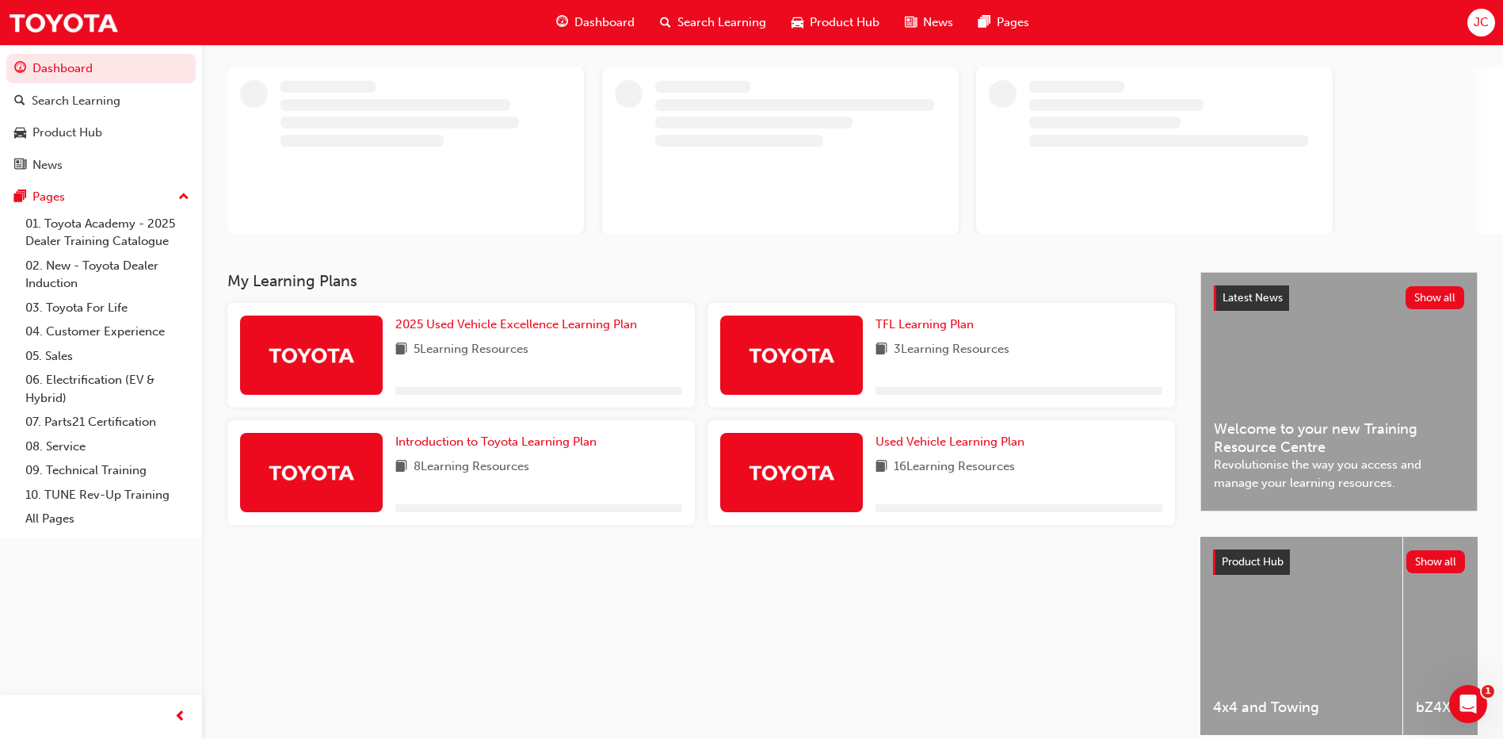
scroll to position [79, 0]
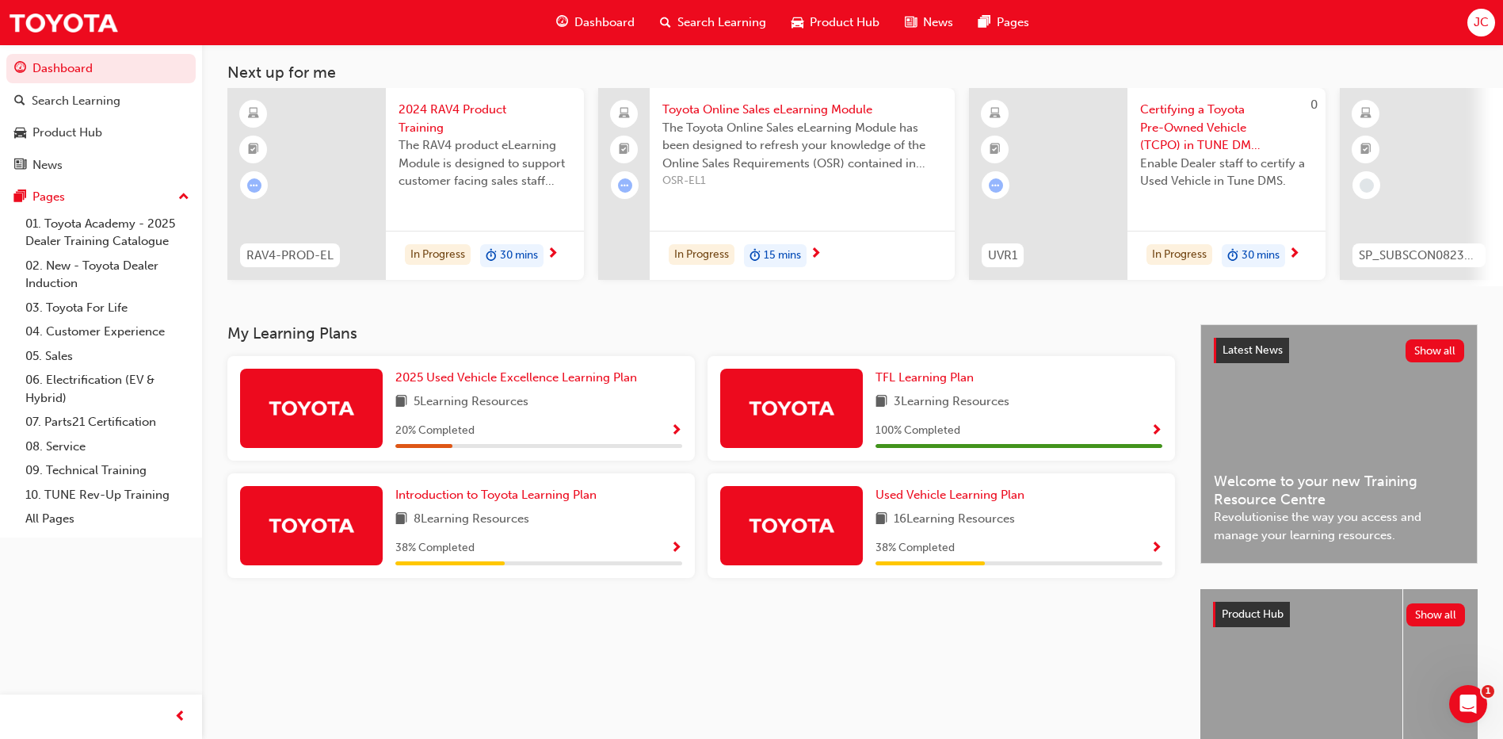
click at [450, 125] on span "2024 RAV4 Product Training" at bounding box center [485, 119] width 173 height 36
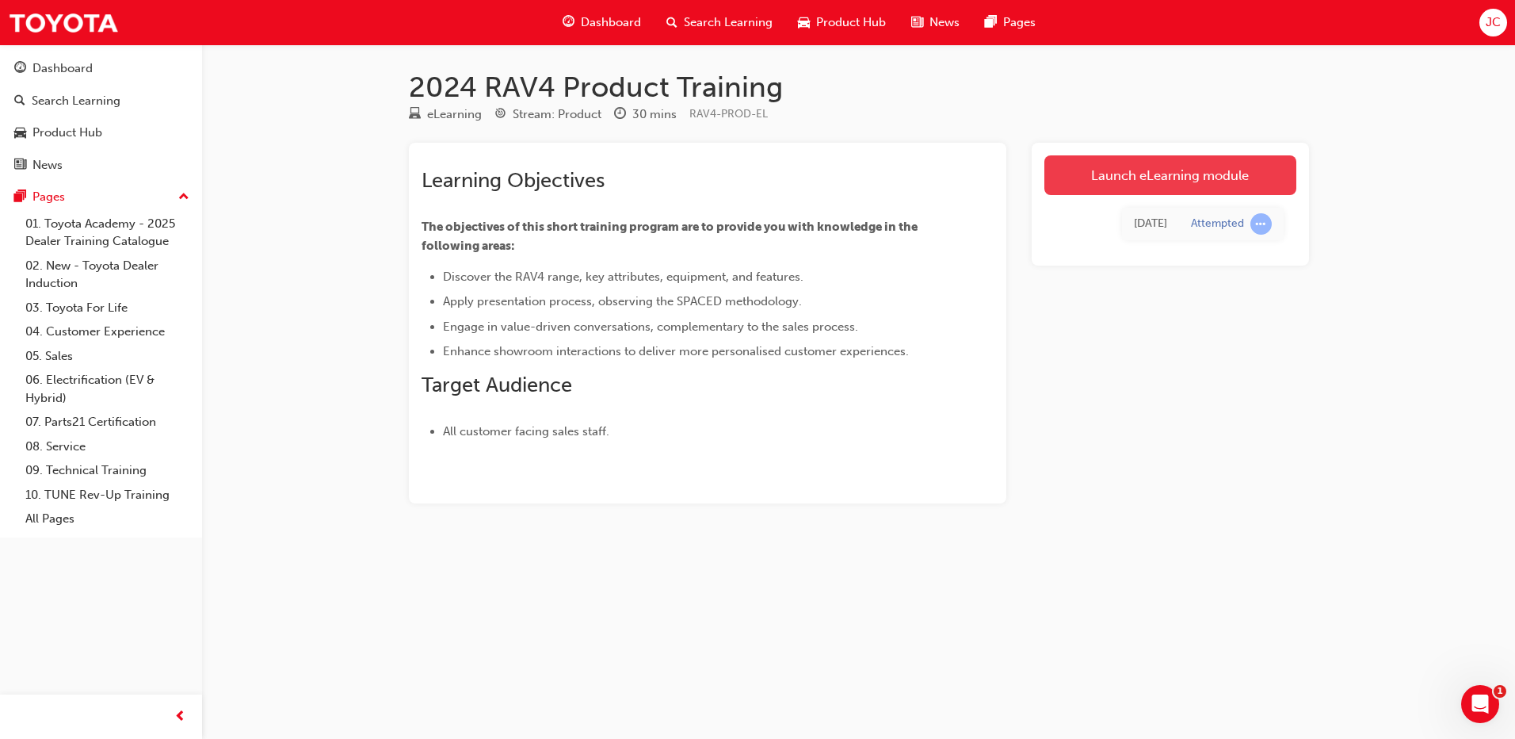
click at [1193, 180] on link "Launch eLearning module" at bounding box center [1170, 175] width 252 height 40
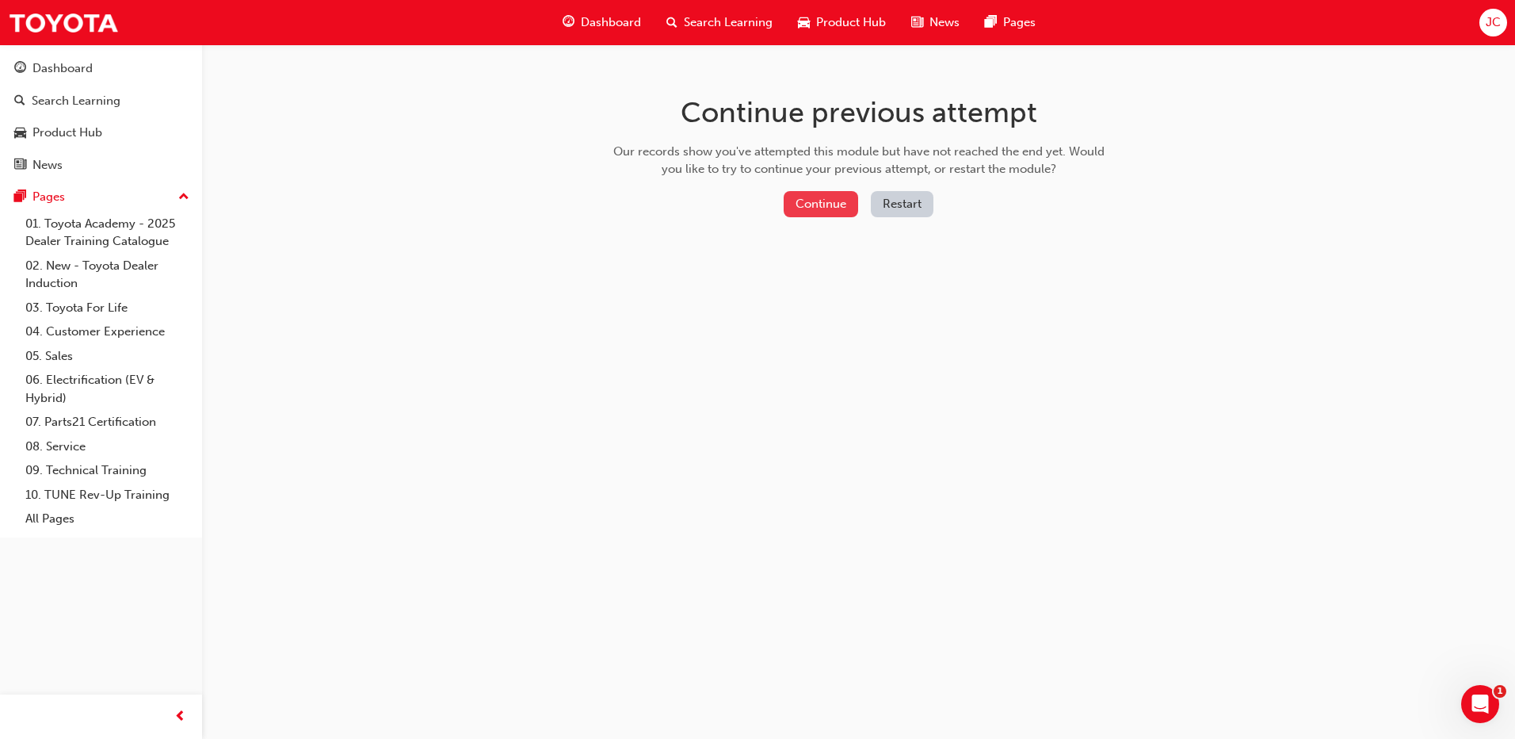
click at [822, 205] on button "Continue" at bounding box center [821, 204] width 74 height 26
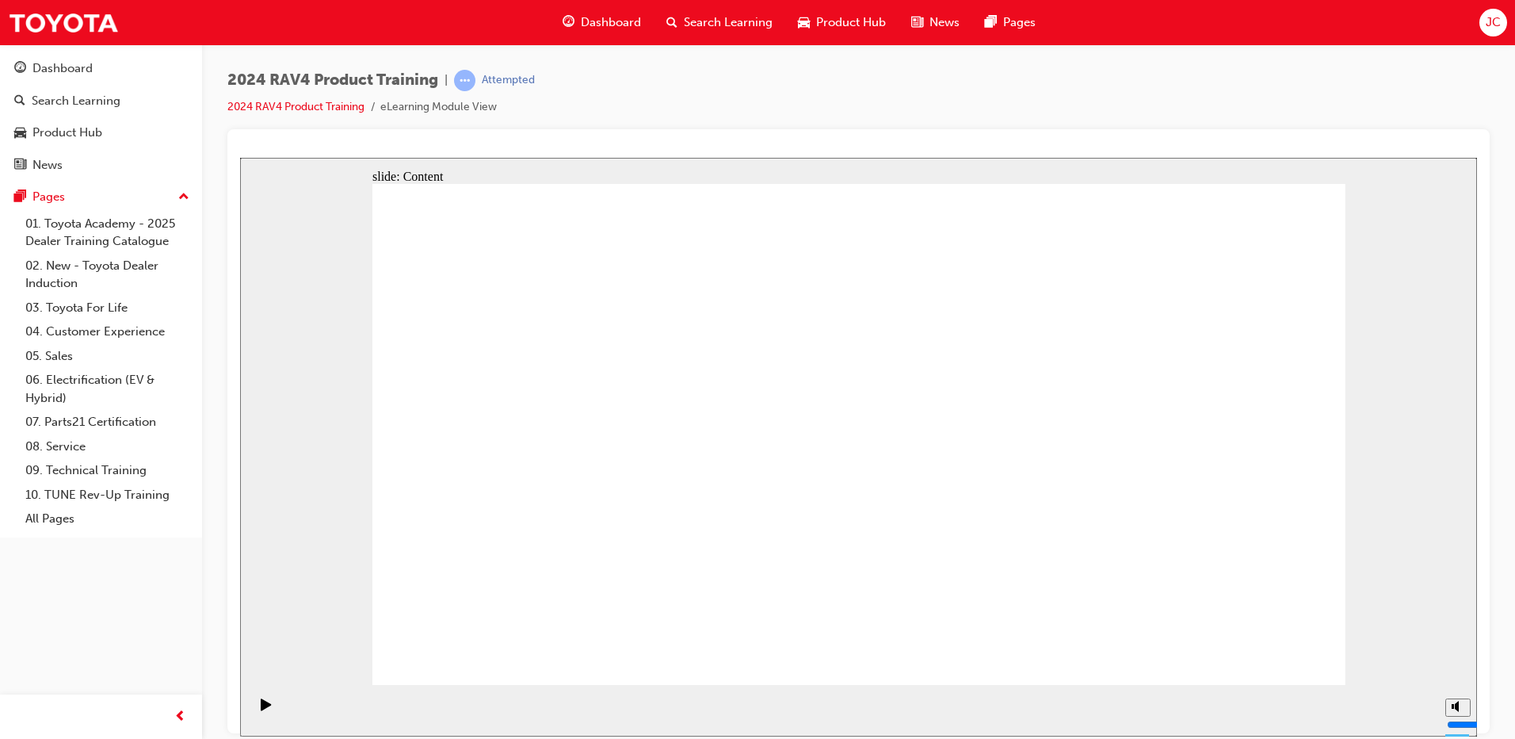
radio input "true"
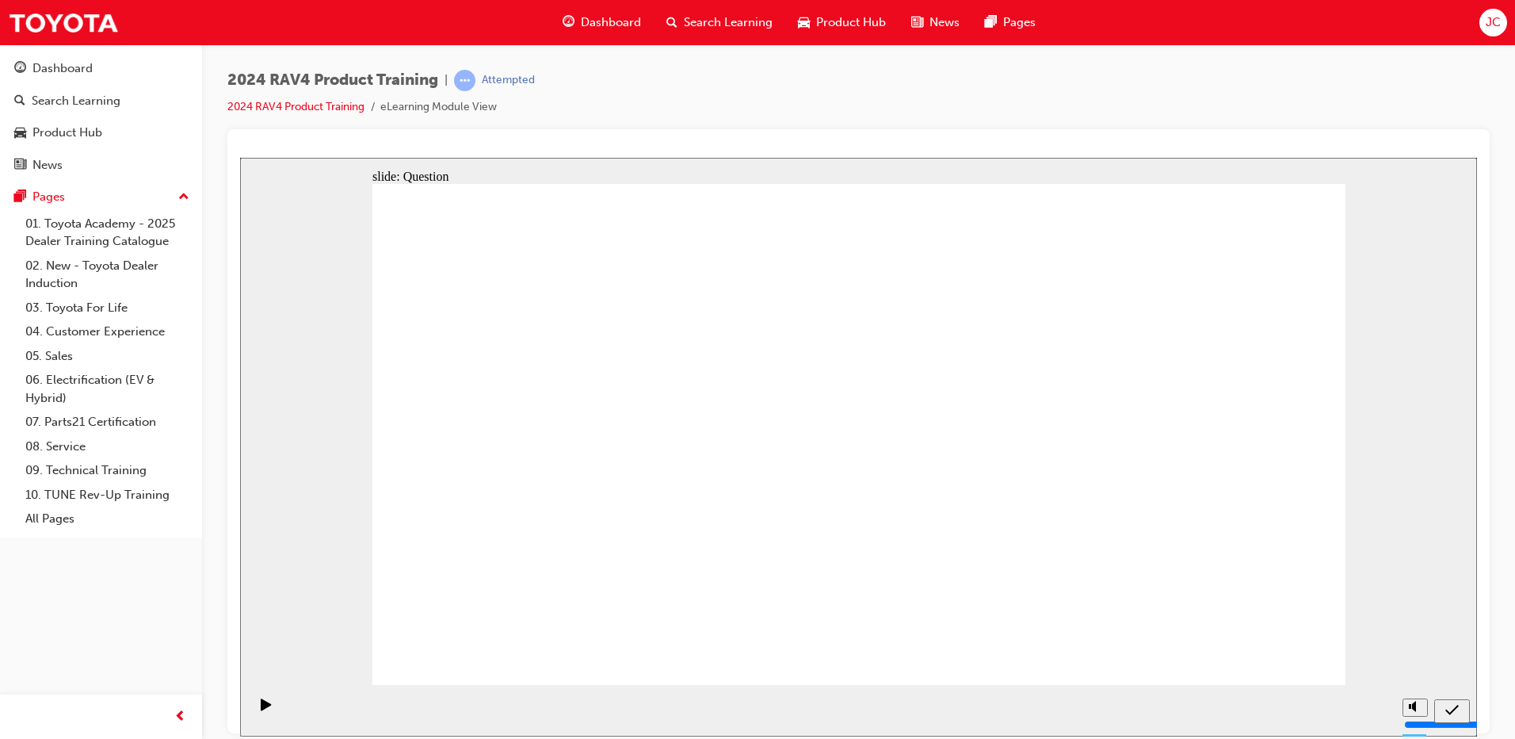
radio input "true"
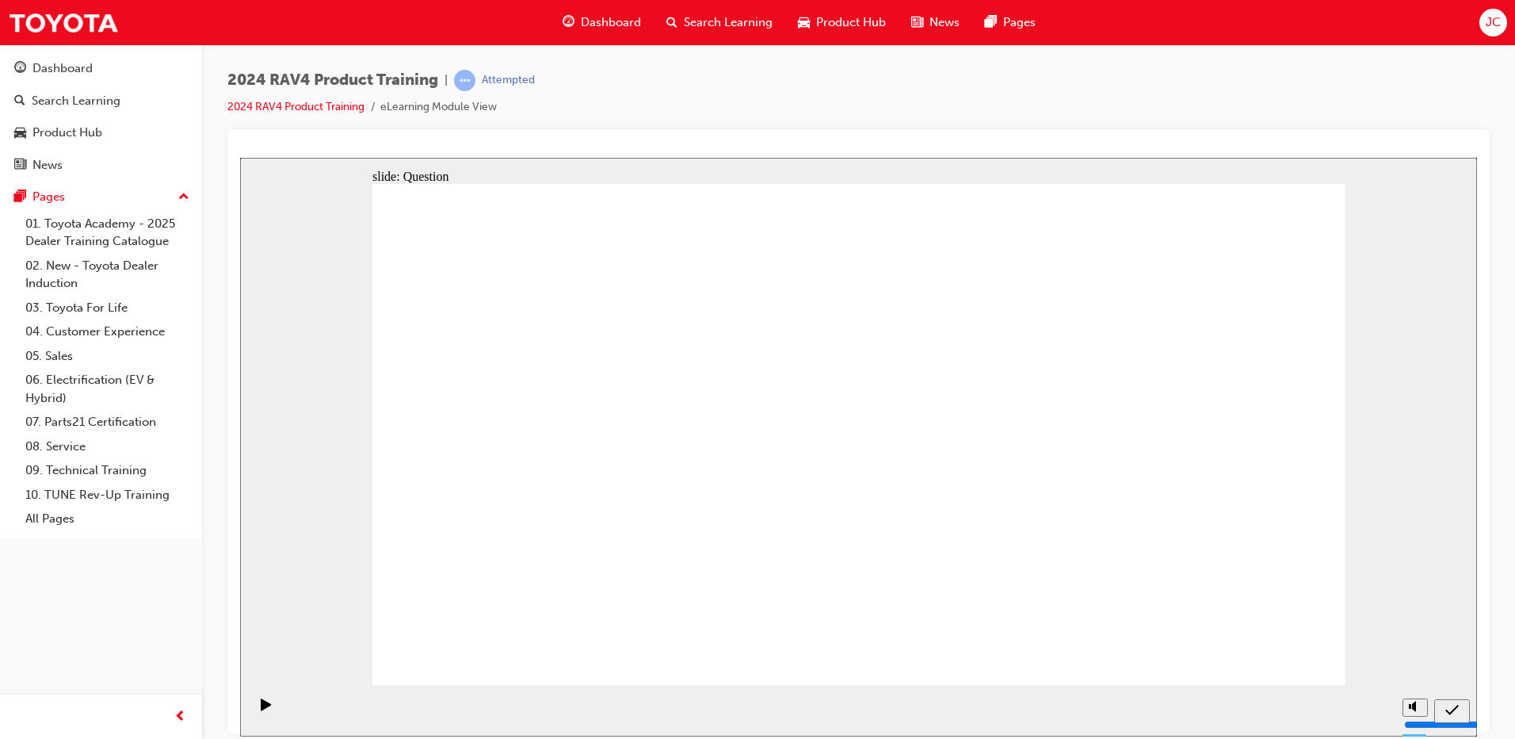
radio input "true"
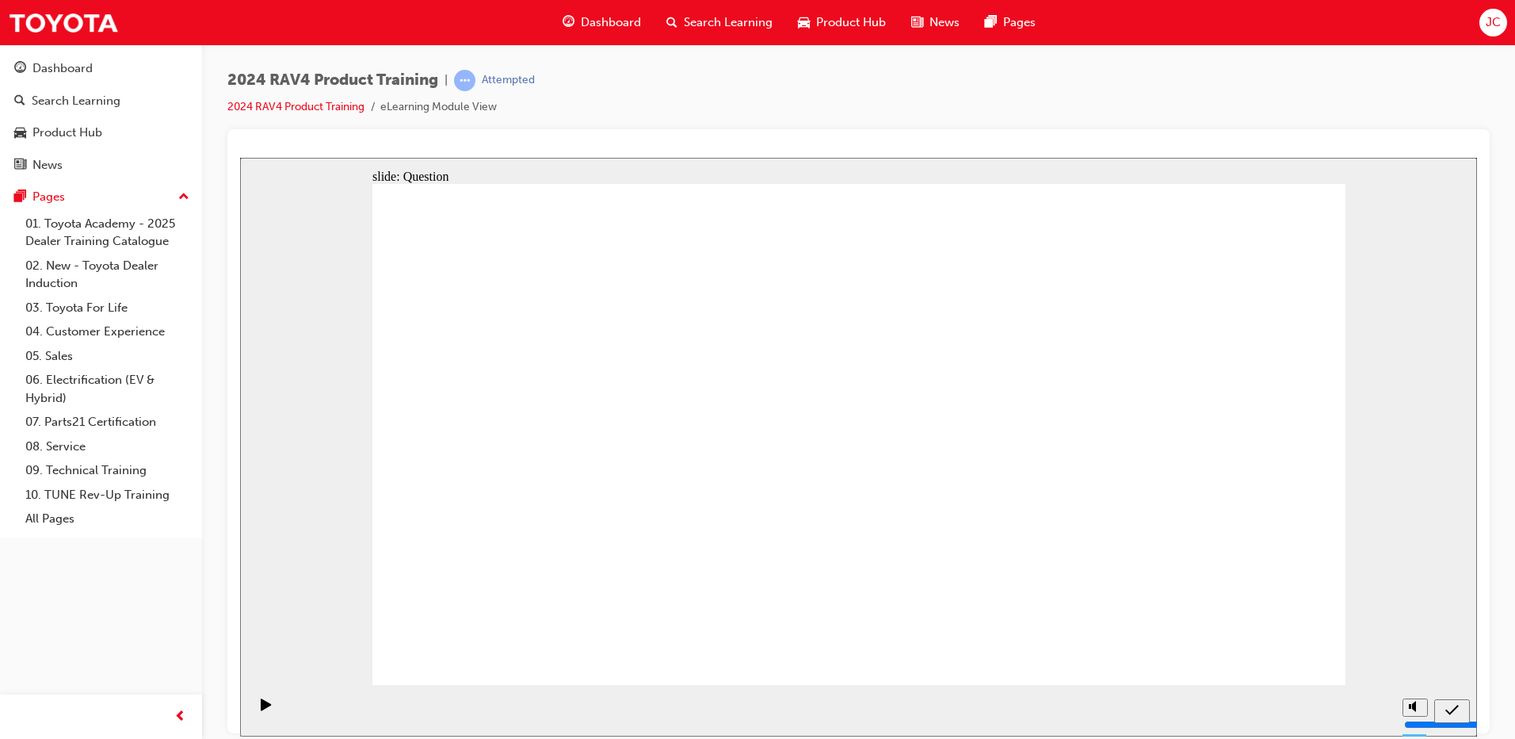
radio input "true"
drag, startPoint x: 1123, startPoint y: 563, endPoint x: 886, endPoint y: 486, distance: 249.4
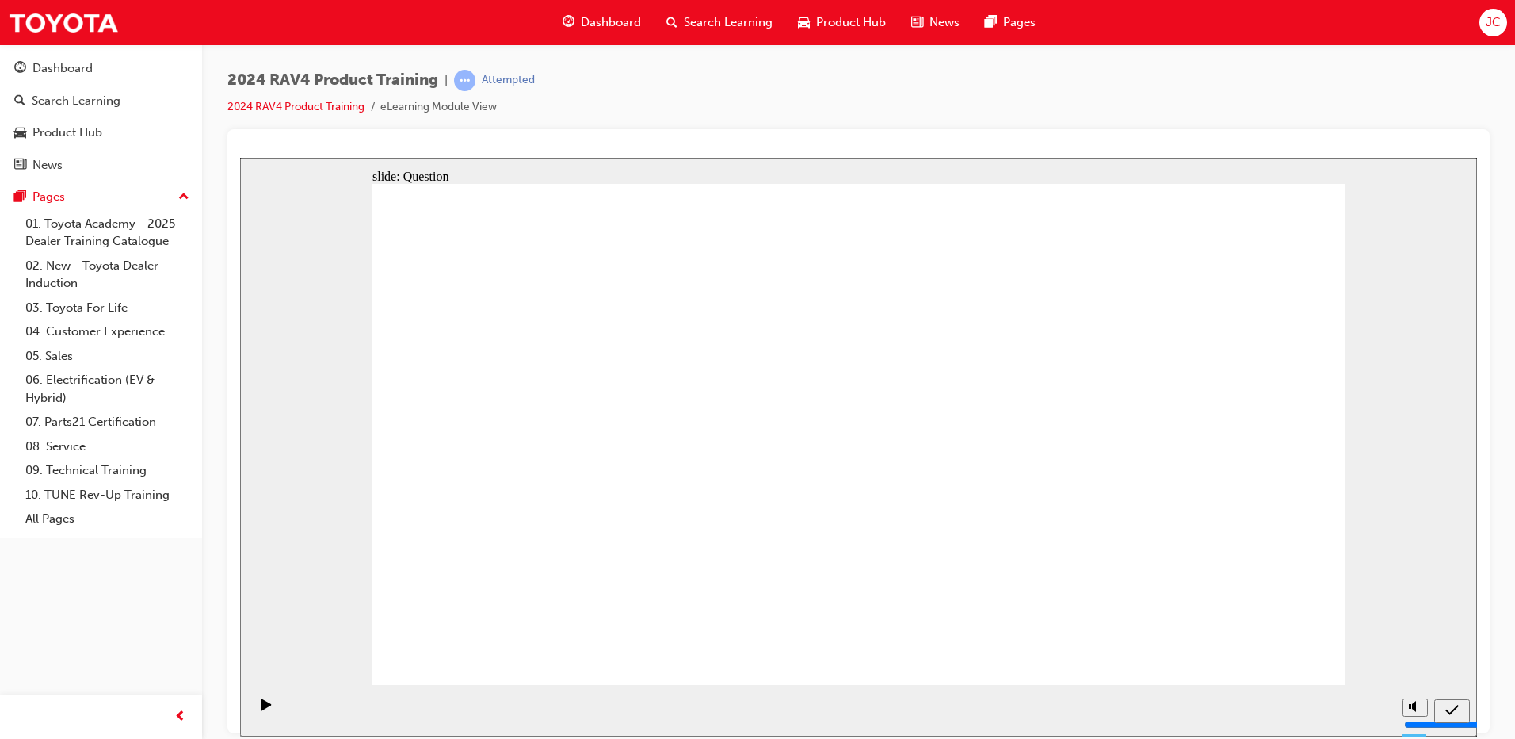
drag, startPoint x: 541, startPoint y: 391, endPoint x: 1096, endPoint y: 563, distance: 580.5
drag, startPoint x: 1074, startPoint y: 541, endPoint x: 895, endPoint y: 542, distance: 179.1
drag, startPoint x: 750, startPoint y: 388, endPoint x: 1113, endPoint y: 555, distance: 399.6
drag, startPoint x: 1159, startPoint y: 418, endPoint x: 758, endPoint y: 581, distance: 431.9
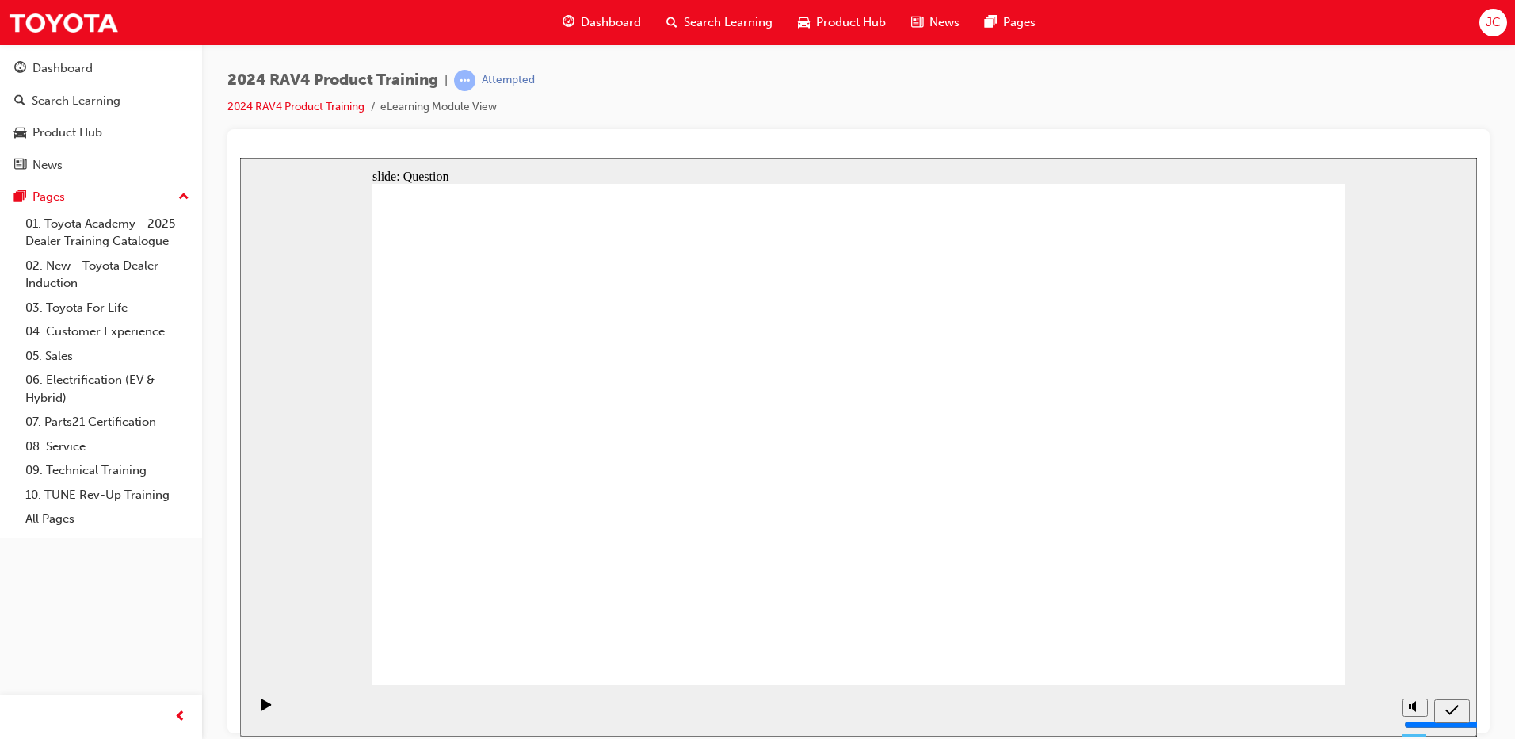
drag, startPoint x: 932, startPoint y: 403, endPoint x: 565, endPoint y: 567, distance: 402.2
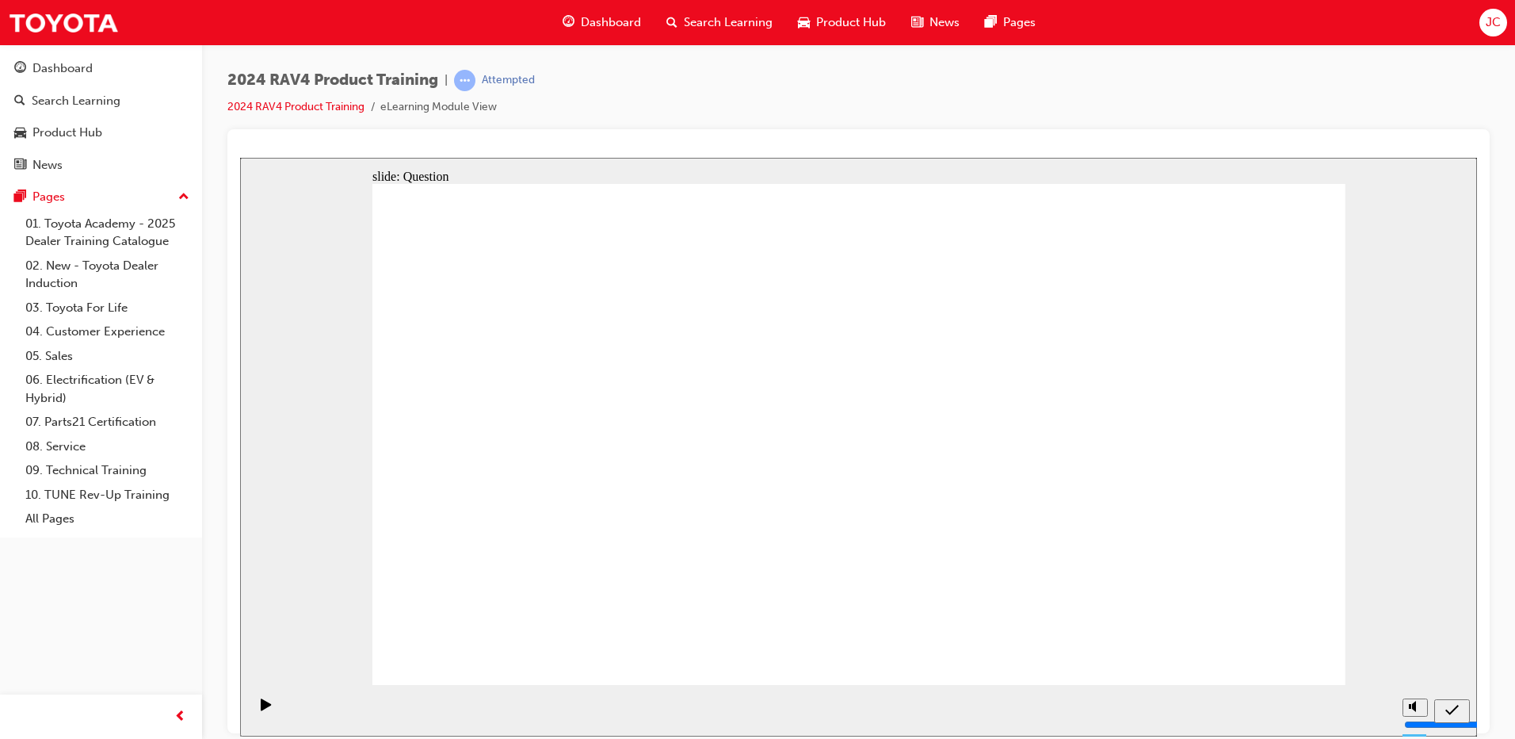
radio input "true"
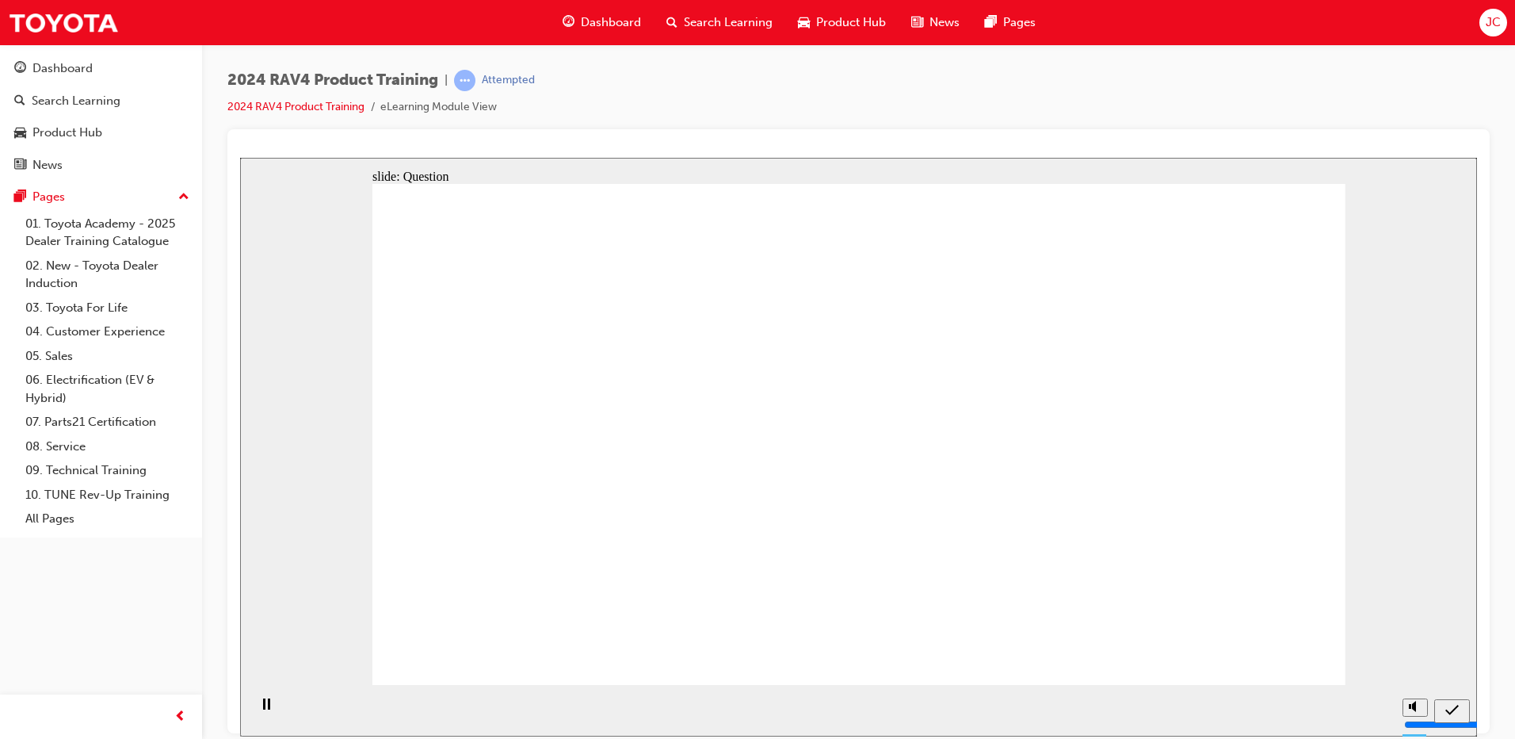
radio input "true"
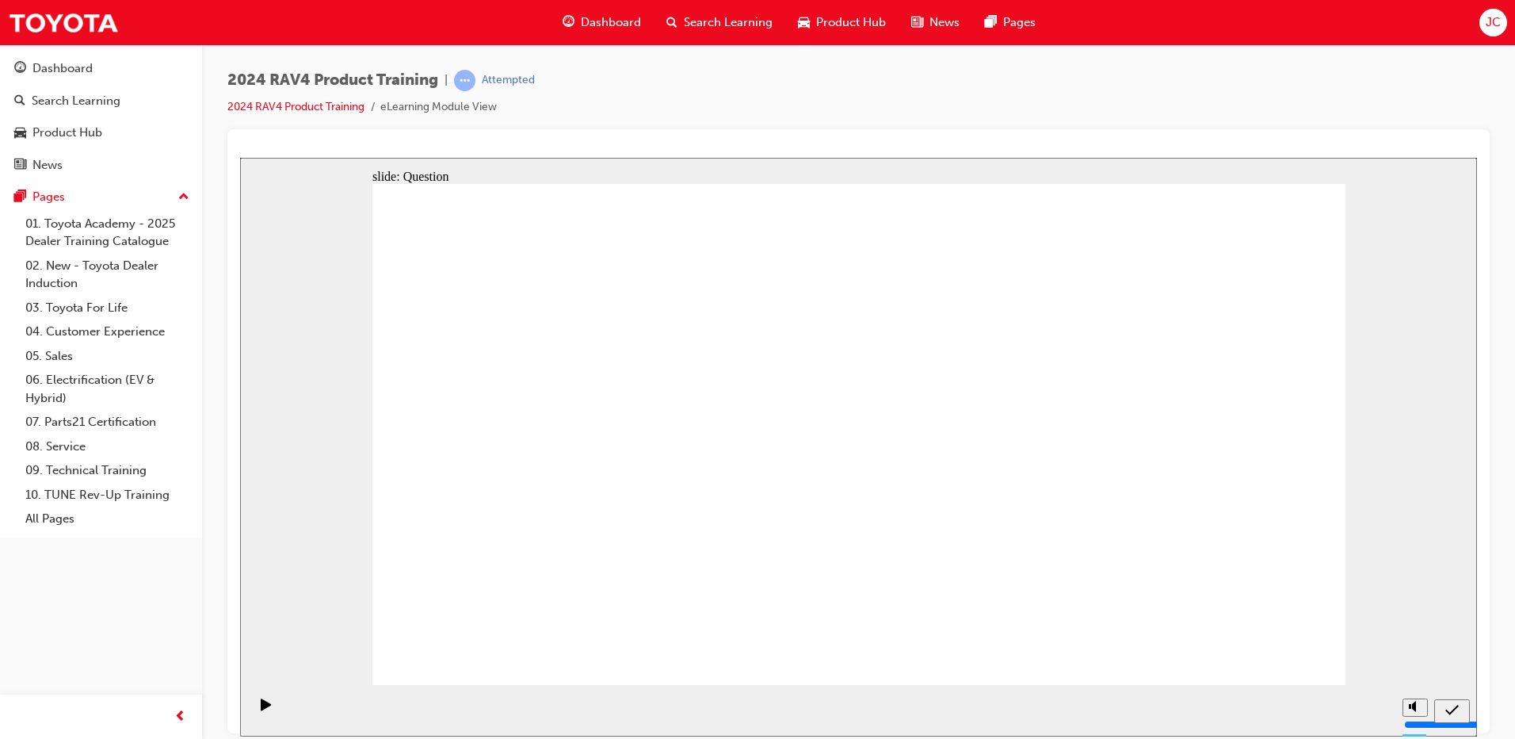
radio input "true"
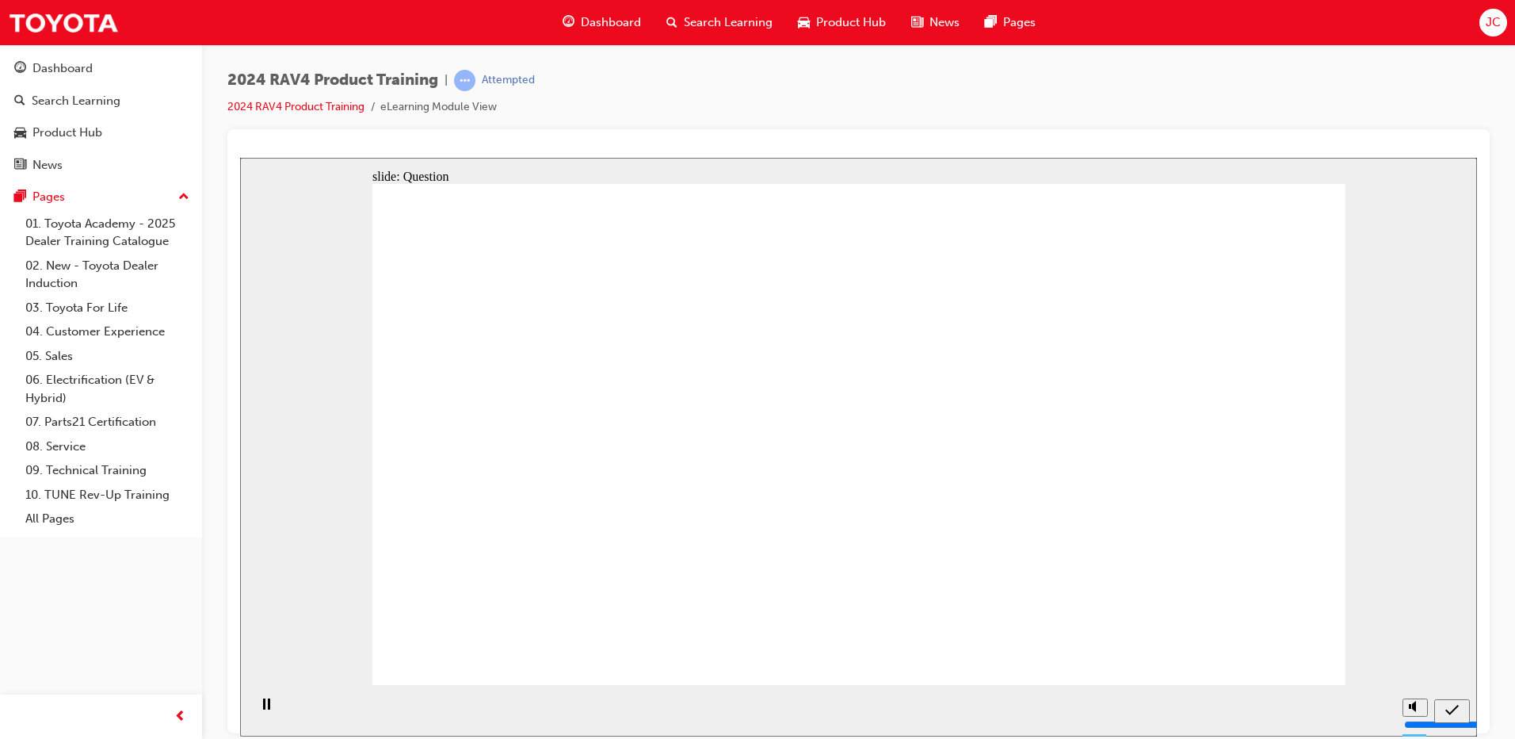
drag, startPoint x: 1113, startPoint y: 402, endPoint x: 507, endPoint y: 580, distance: 631.9
drag, startPoint x: 726, startPoint y: 400, endPoint x: 1086, endPoint y: 567, distance: 397.5
drag, startPoint x: 537, startPoint y: 573, endPoint x: 724, endPoint y: 575, distance: 186.2
drag, startPoint x: 908, startPoint y: 396, endPoint x: 537, endPoint y: 569, distance: 409.1
drag, startPoint x: 524, startPoint y: 385, endPoint x: 899, endPoint y: 566, distance: 416.8
